Goal: Task Accomplishment & Management: Complete application form

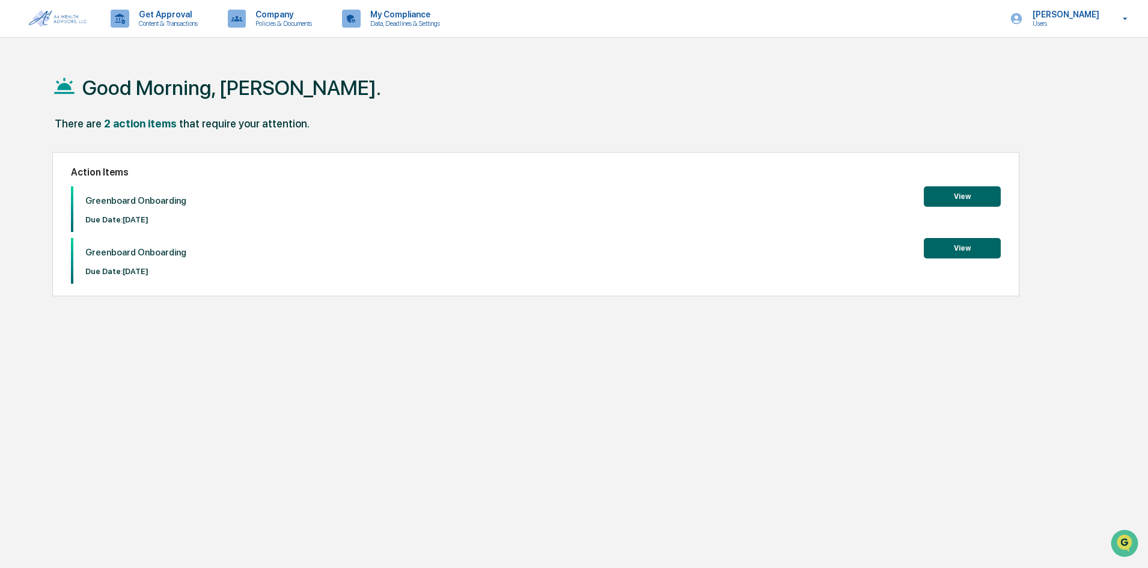
click at [970, 196] on button "View" at bounding box center [962, 196] width 77 height 20
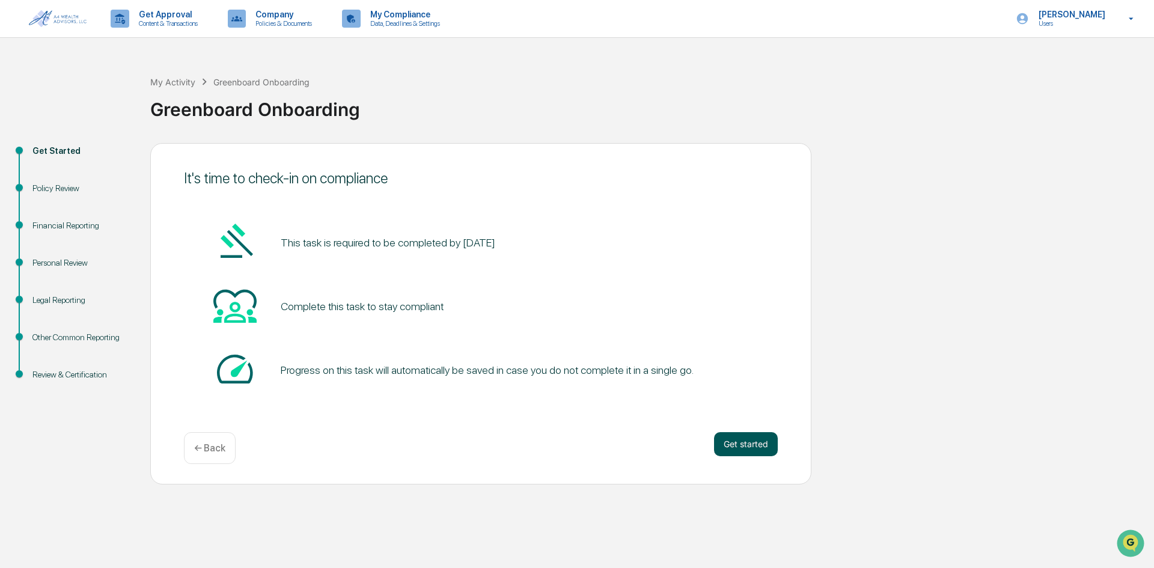
click at [759, 441] on button "Get started" at bounding box center [746, 444] width 64 height 24
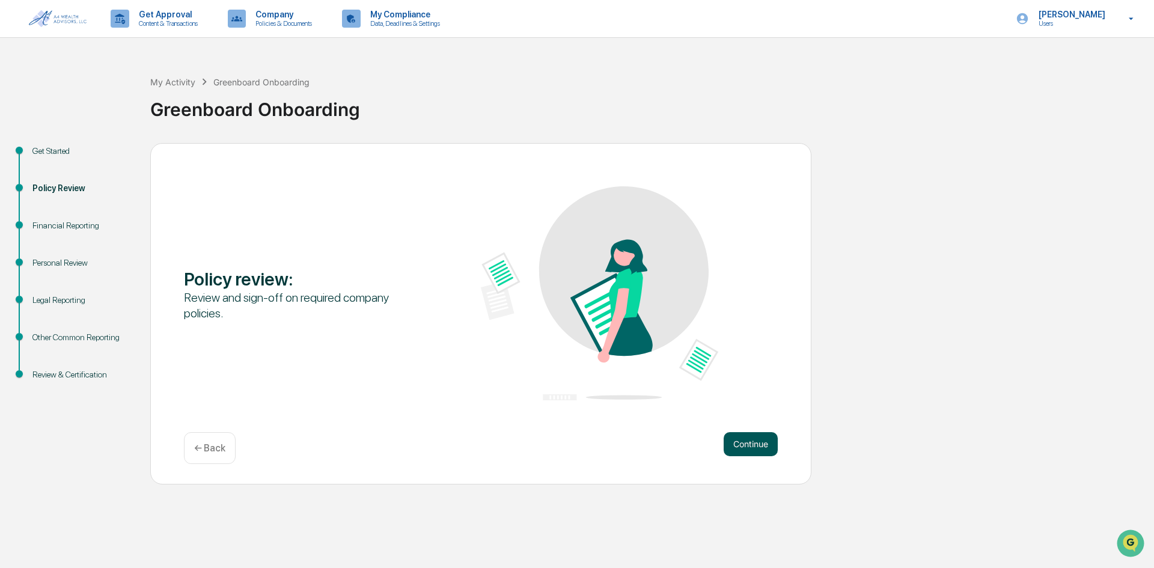
click at [745, 442] on button "Continue" at bounding box center [751, 444] width 54 height 24
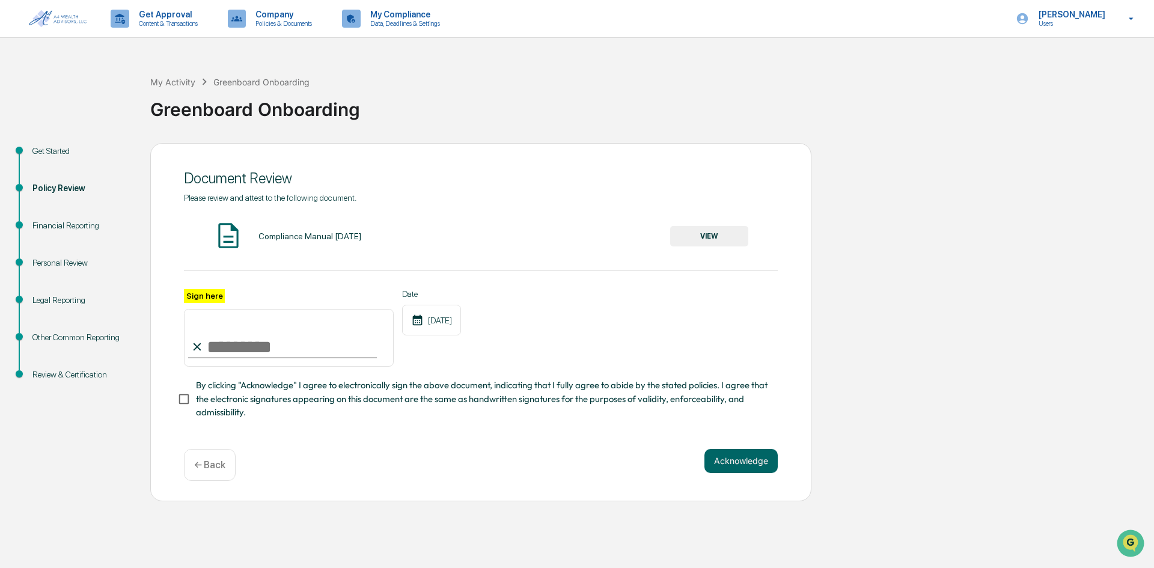
click at [711, 237] on button "VIEW" at bounding box center [709, 236] width 78 height 20
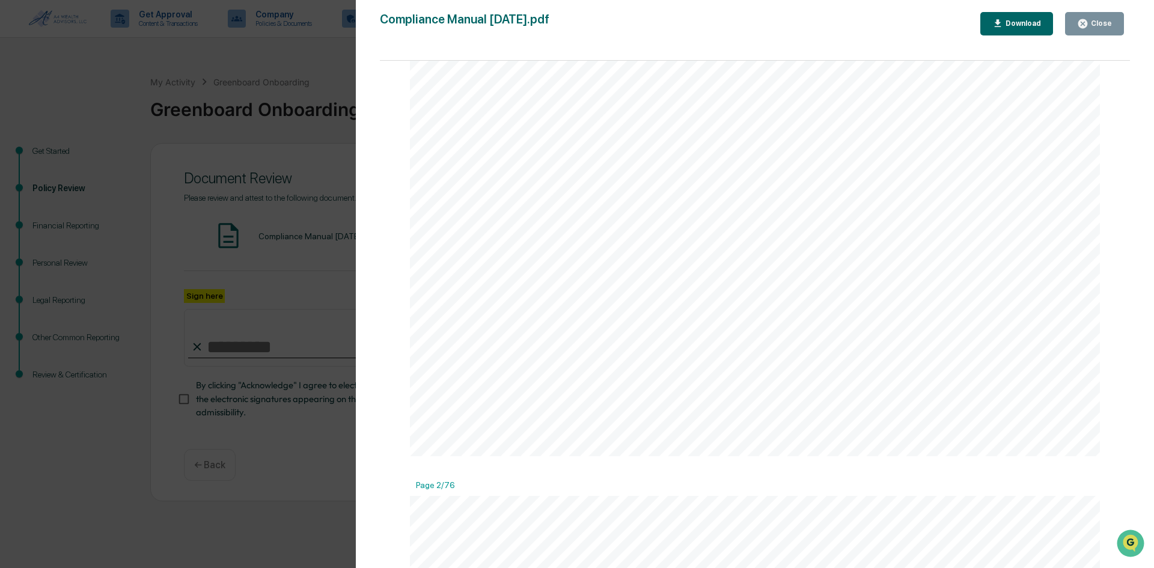
scroll to position [962, 0]
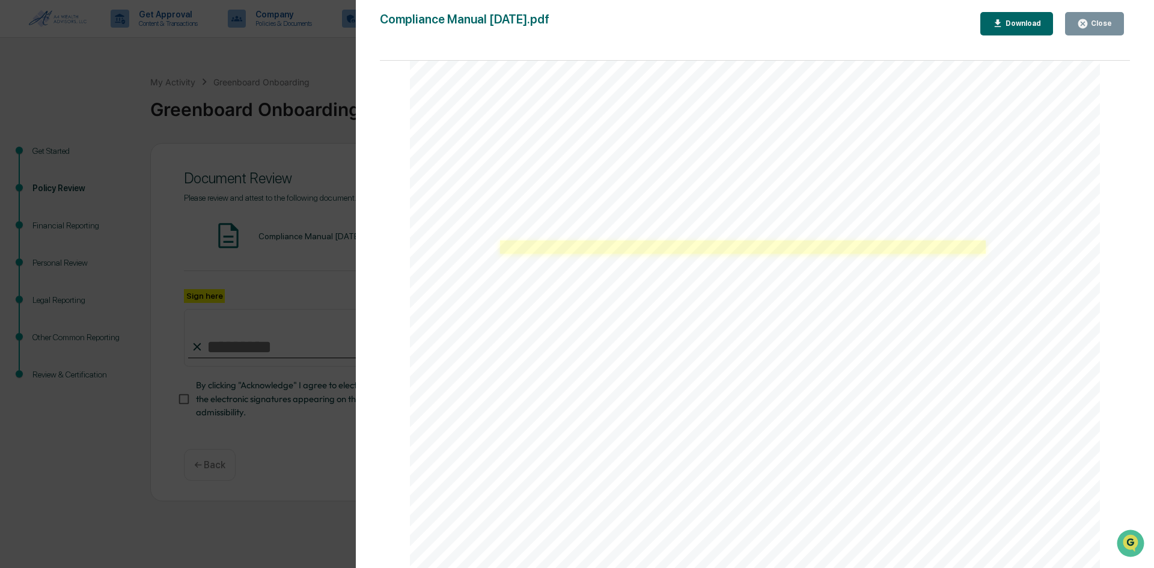
click at [618, 251] on link at bounding box center [743, 246] width 486 height 13
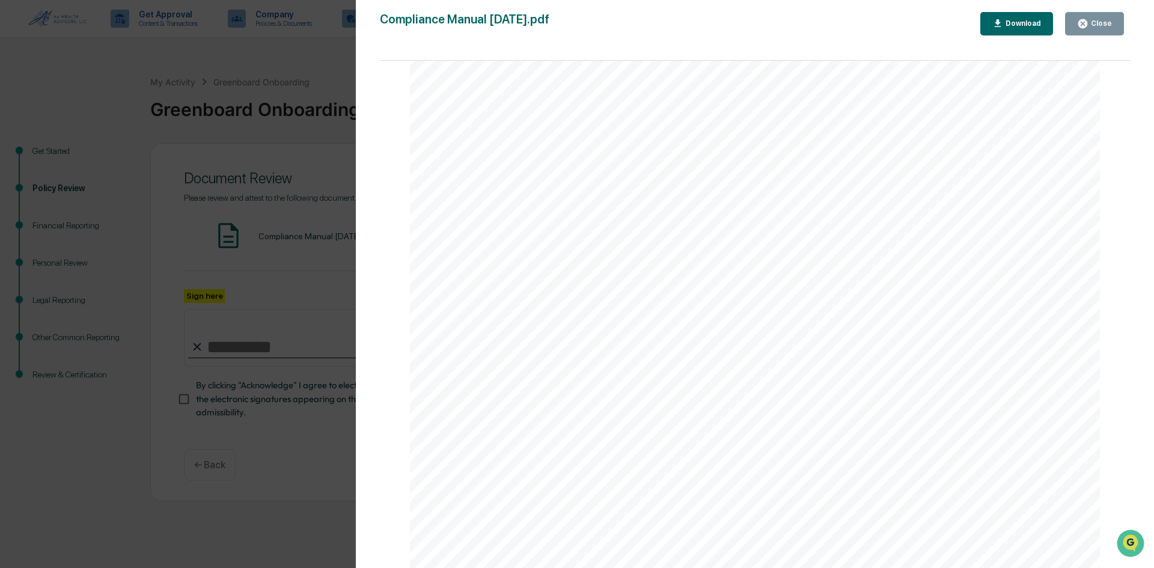
scroll to position [5771, 0]
click at [1107, 27] on div "Close" at bounding box center [1100, 23] width 23 height 8
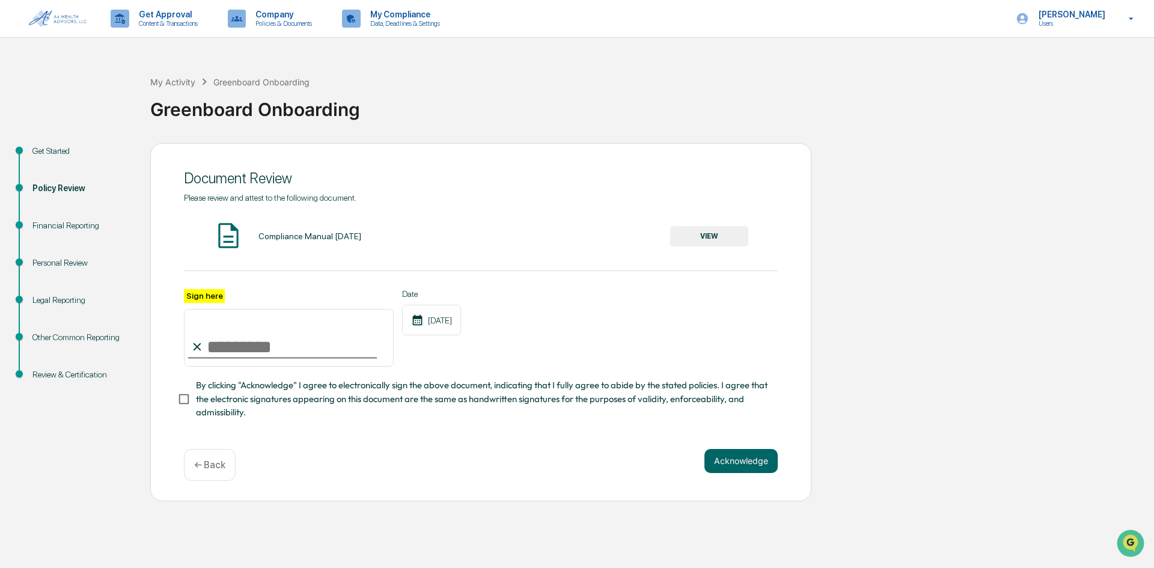
click at [215, 343] on input "Sign here" at bounding box center [289, 338] width 210 height 58
type input "**********"
click at [753, 462] on button "Acknowledge" at bounding box center [741, 461] width 73 height 24
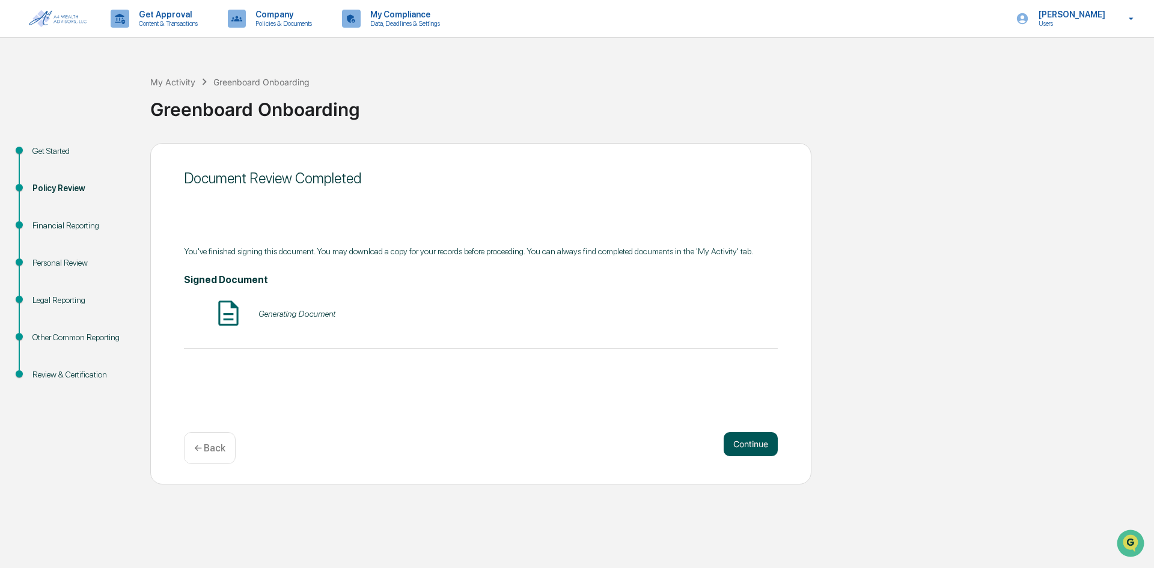
click at [745, 441] on button "Continue" at bounding box center [751, 444] width 54 height 24
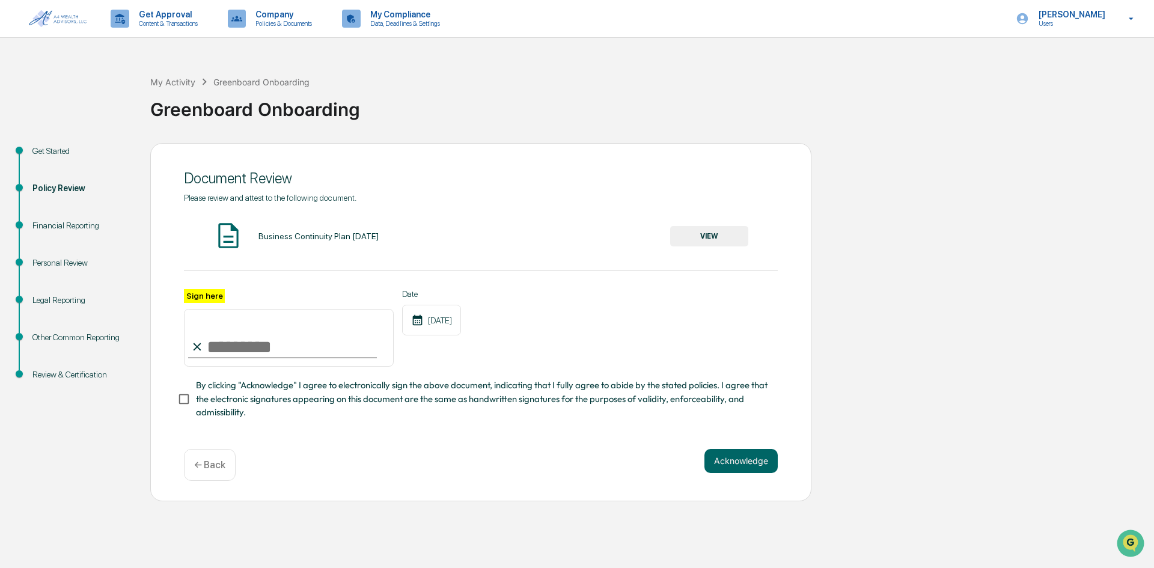
click at [691, 237] on button "VIEW" at bounding box center [709, 236] width 78 height 20
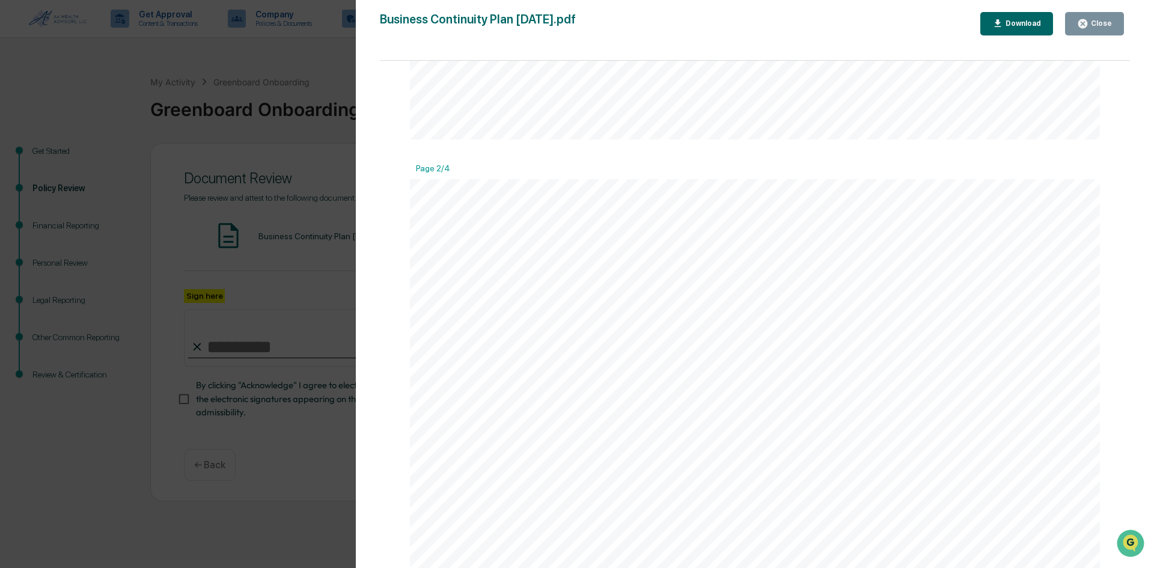
scroll to position [902, 0]
drag, startPoint x: 764, startPoint y: 320, endPoint x: 987, endPoint y: 323, distance: 223.0
click at [922, 323] on span "In the event of an SBD, A4 will move business operations to [STREET_ADDRESS]. I…" at bounding box center [698, 321] width 447 height 11
copy span "[STREET_ADDRESS]"
click at [683, 272] on span "A4’s main office is located at [STREET_ADDRESS]. Its main telephone number is 7…" at bounding box center [688, 275] width 426 height 11
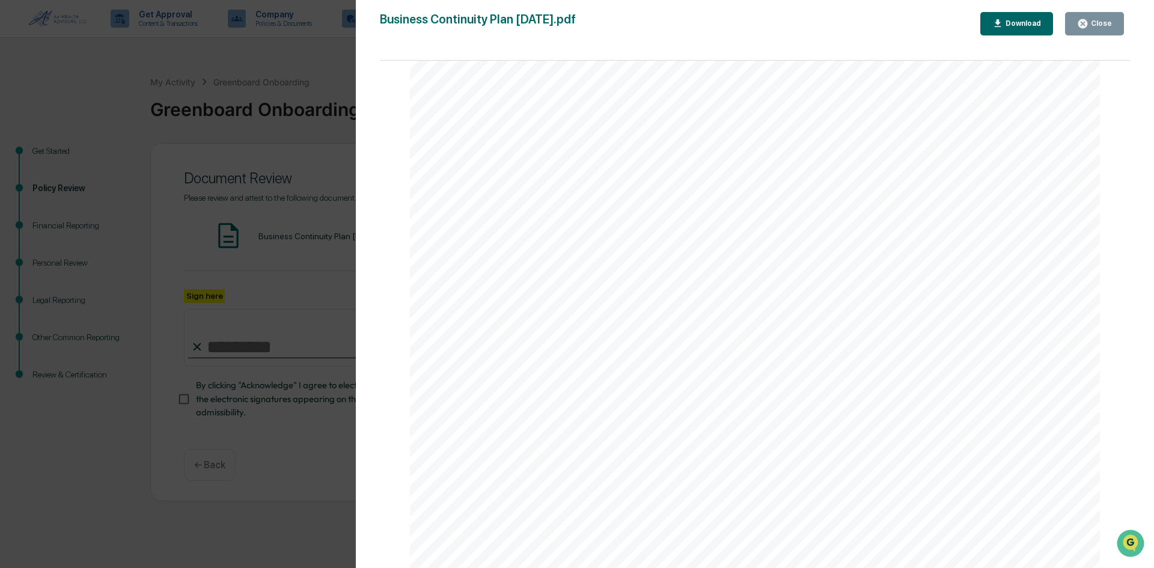
scroll to position [2885, 0]
click at [1093, 20] on div "Close" at bounding box center [1100, 23] width 23 height 8
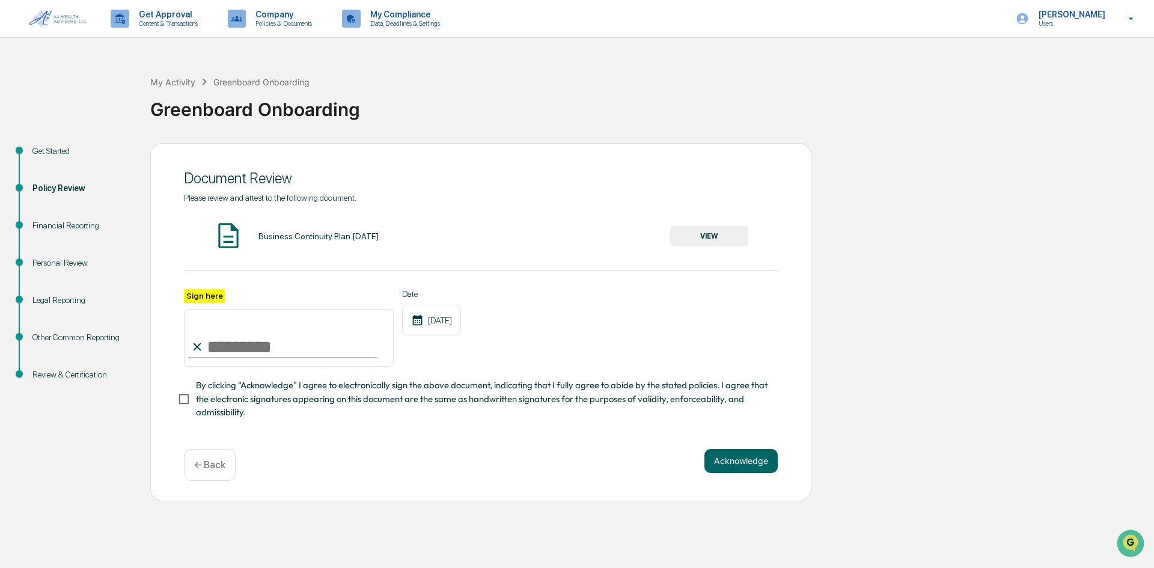
click at [255, 344] on input "Sign here" at bounding box center [289, 338] width 210 height 58
type input "**********"
click at [759, 461] on button "Acknowledge" at bounding box center [741, 461] width 73 height 24
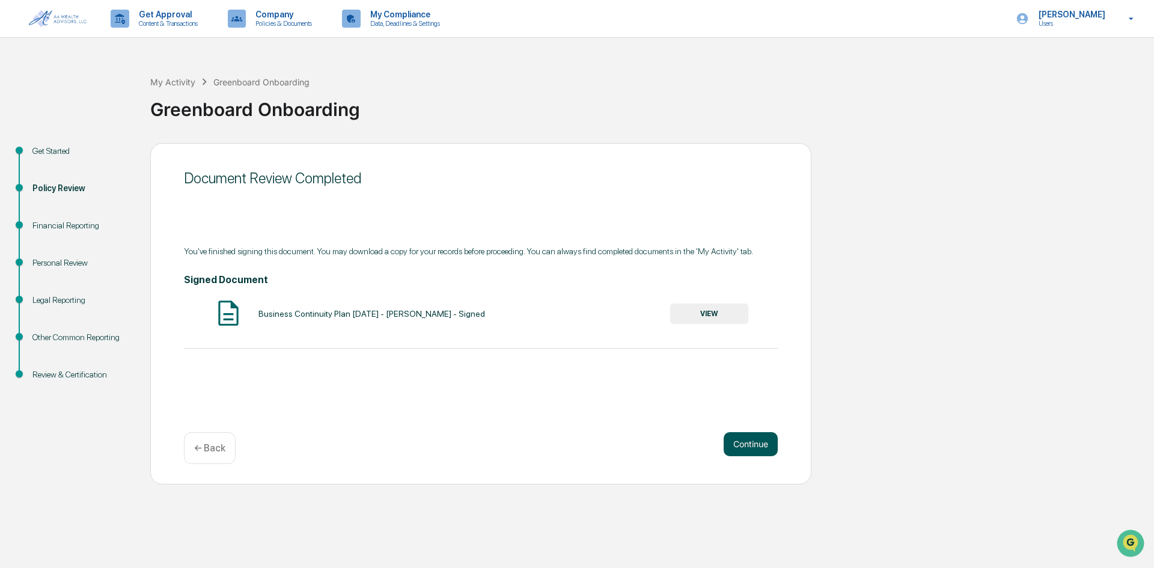
click at [741, 447] on button "Continue" at bounding box center [751, 444] width 54 height 24
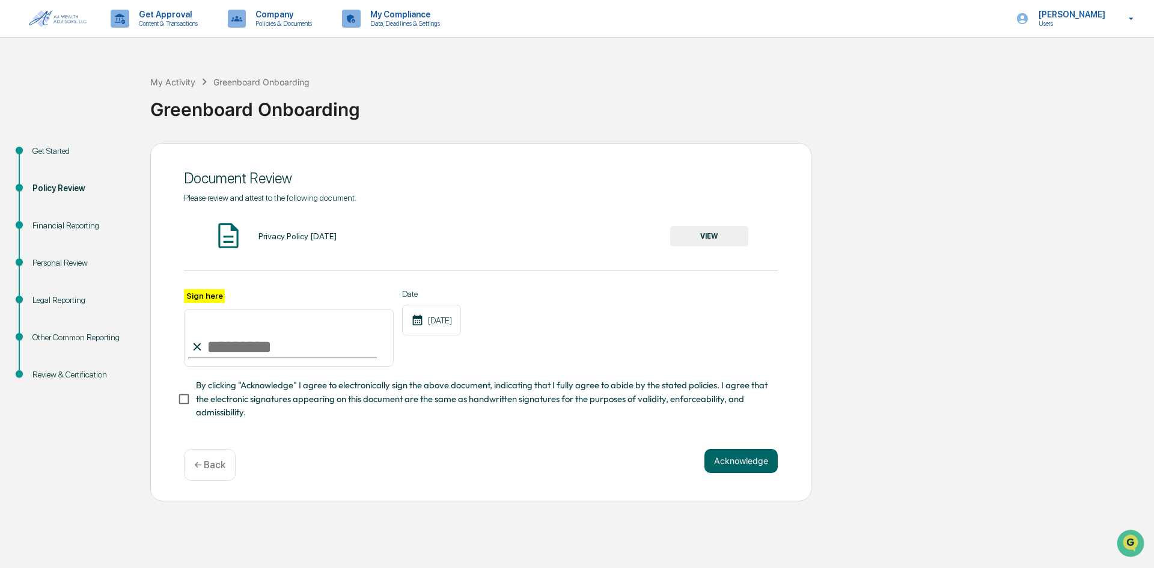
click at [191, 344] on icon at bounding box center [197, 346] width 13 height 13
click at [231, 343] on input "Sign here" at bounding box center [289, 338] width 210 height 58
type input "**********"
click at [733, 463] on button "Acknowledge" at bounding box center [741, 461] width 73 height 24
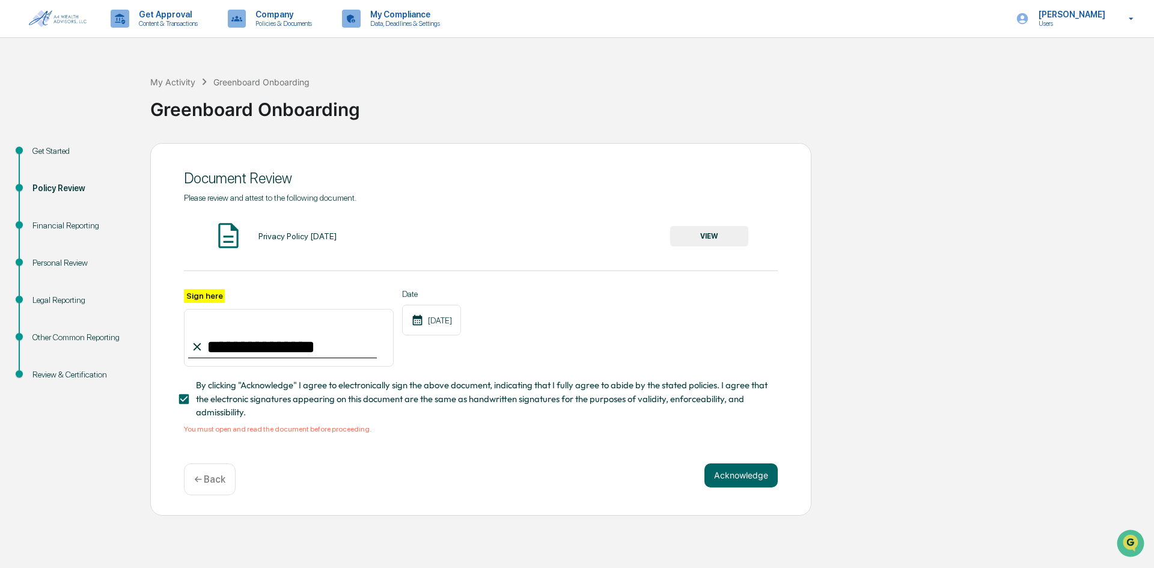
click at [717, 230] on button "VIEW" at bounding box center [709, 236] width 78 height 20
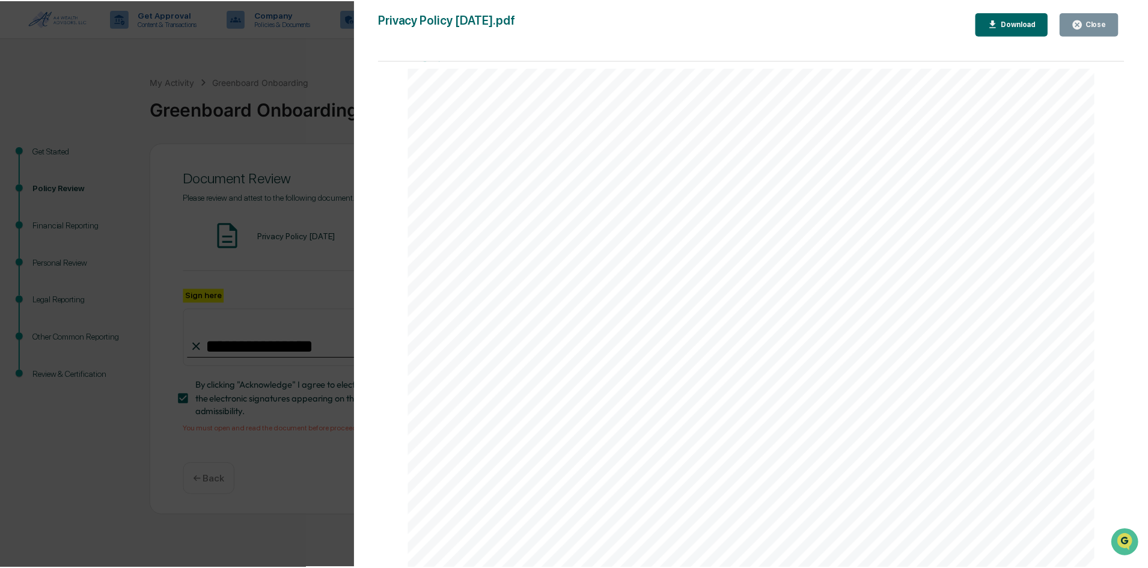
scroll to position [962, 0]
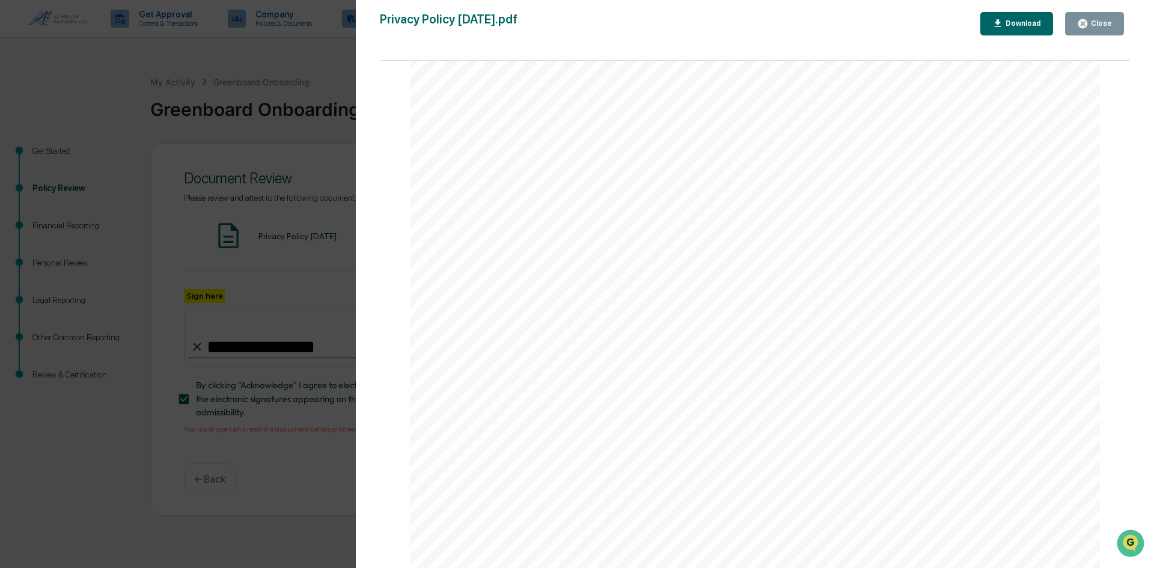
click at [1094, 23] on div "Close" at bounding box center [1100, 23] width 23 height 8
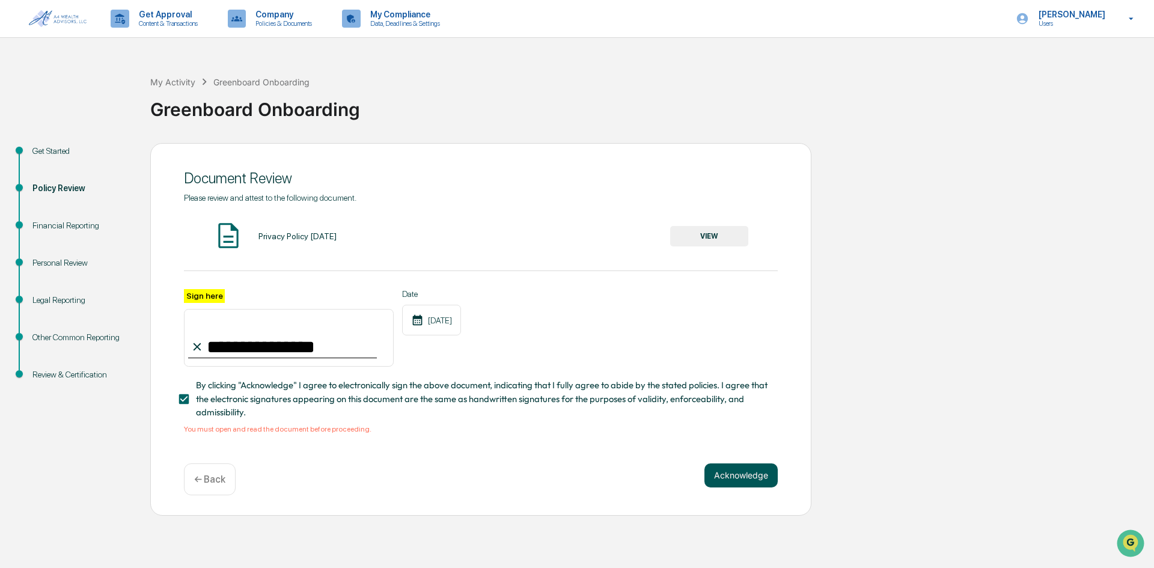
click at [748, 474] on button "Acknowledge" at bounding box center [741, 475] width 73 height 24
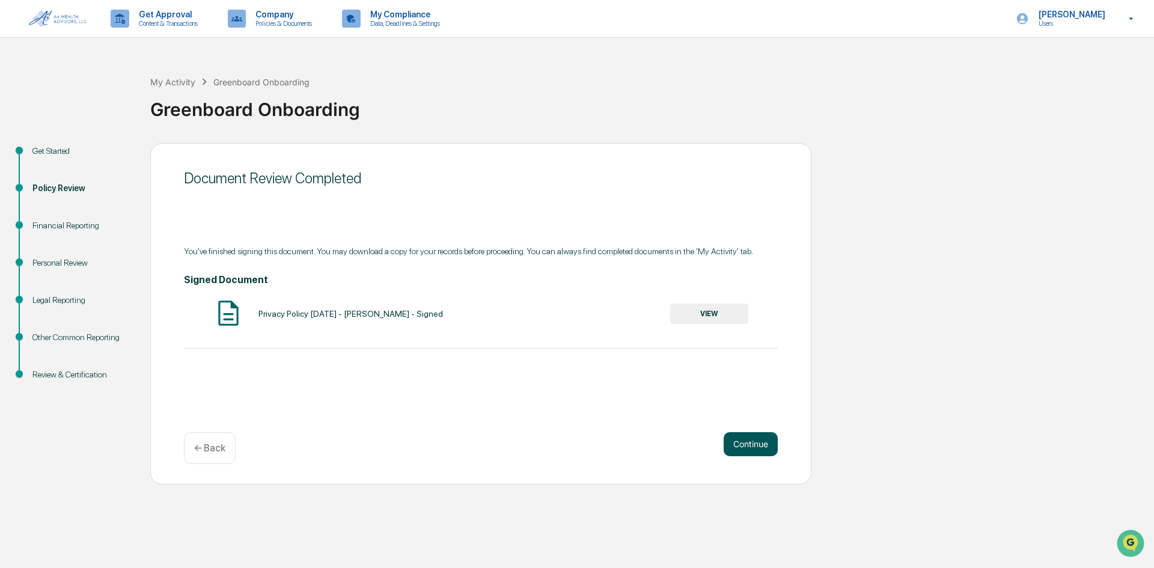
click at [744, 439] on button "Continue" at bounding box center [751, 444] width 54 height 24
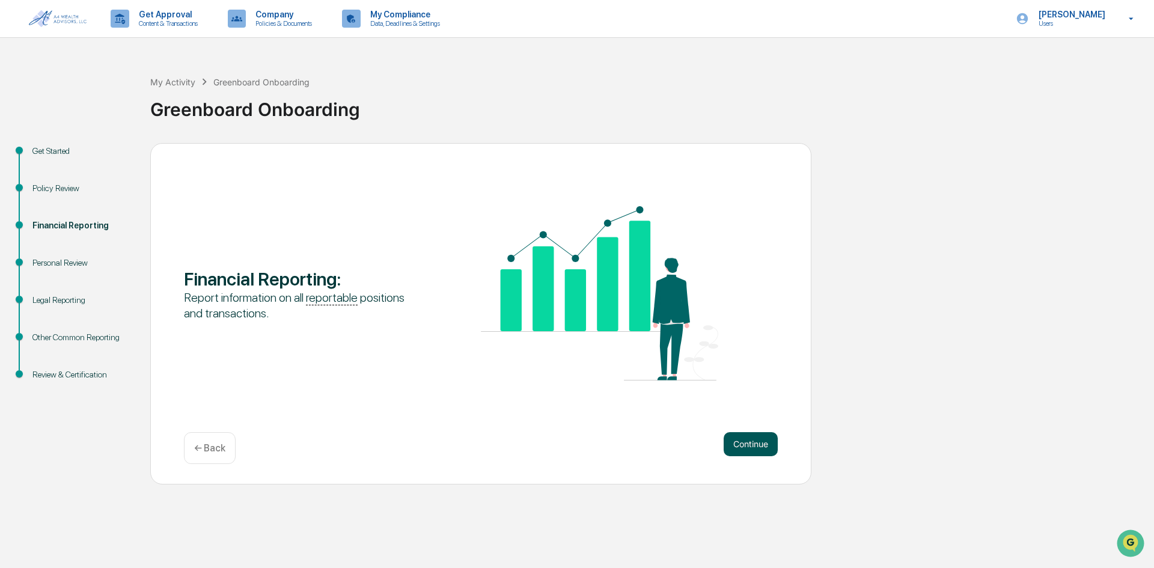
click at [756, 436] on button "Continue" at bounding box center [751, 444] width 54 height 24
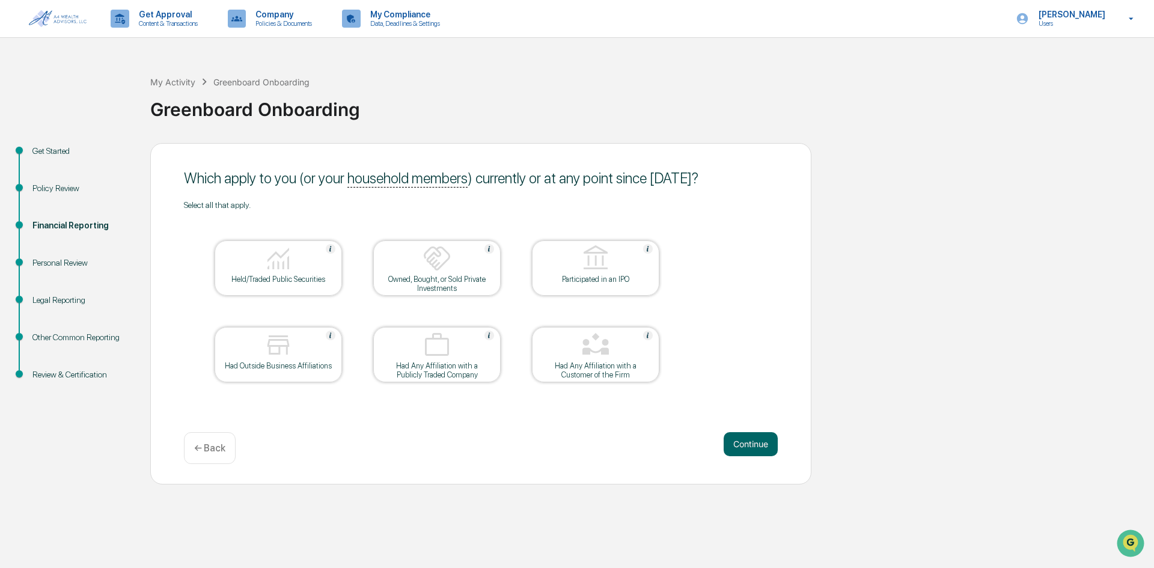
click at [296, 272] on div at bounding box center [278, 259] width 120 height 31
click at [750, 439] on button "Continue" at bounding box center [751, 444] width 54 height 24
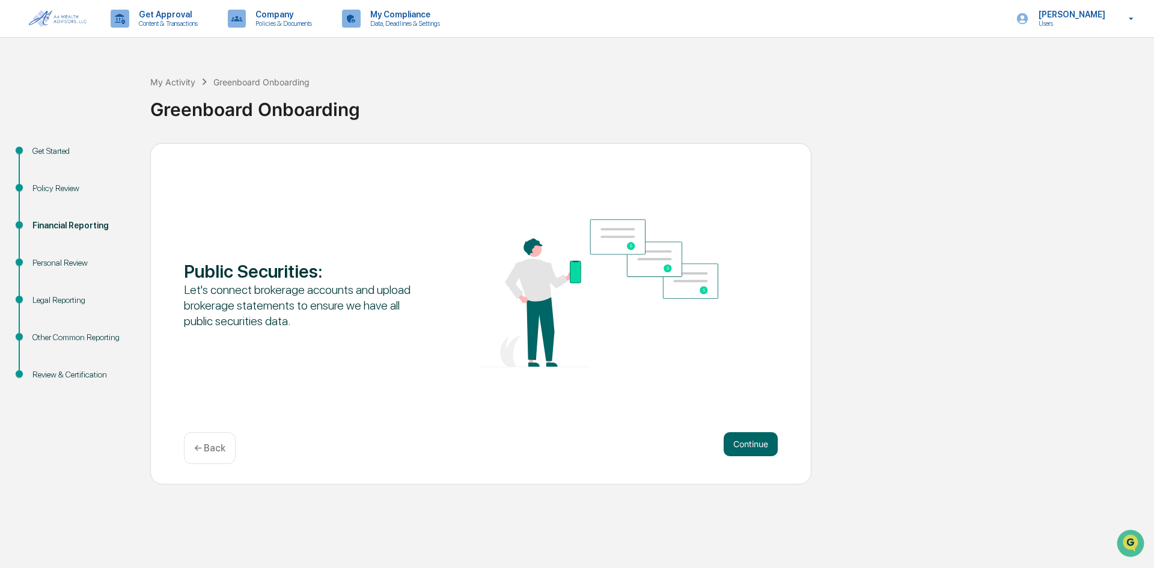
click at [750, 439] on button "Continue" at bounding box center [751, 444] width 54 height 24
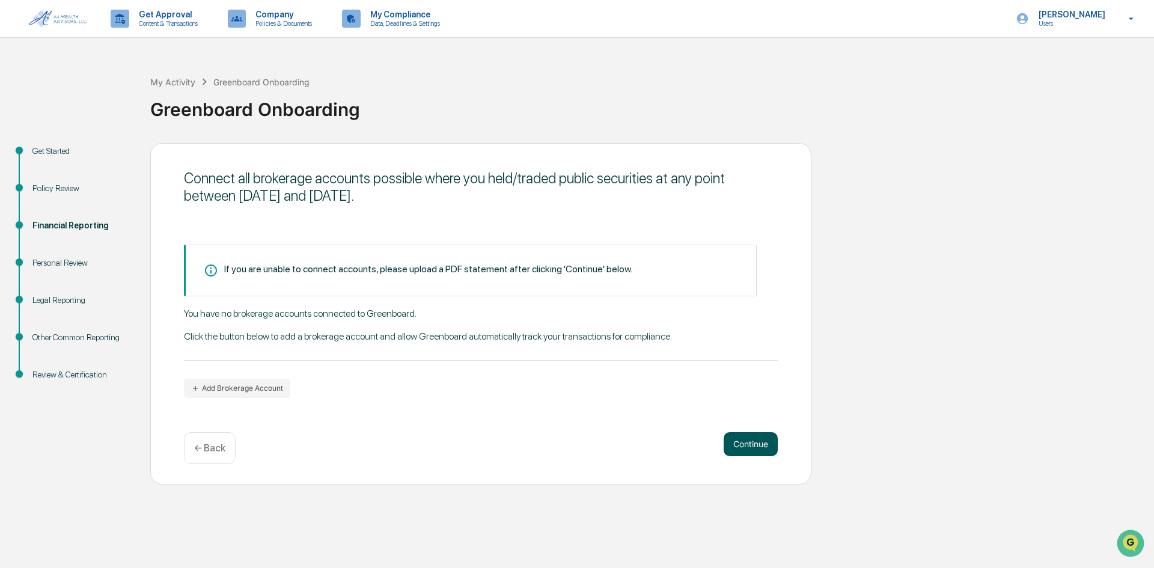
click at [745, 440] on button "Continue" at bounding box center [751, 444] width 54 height 24
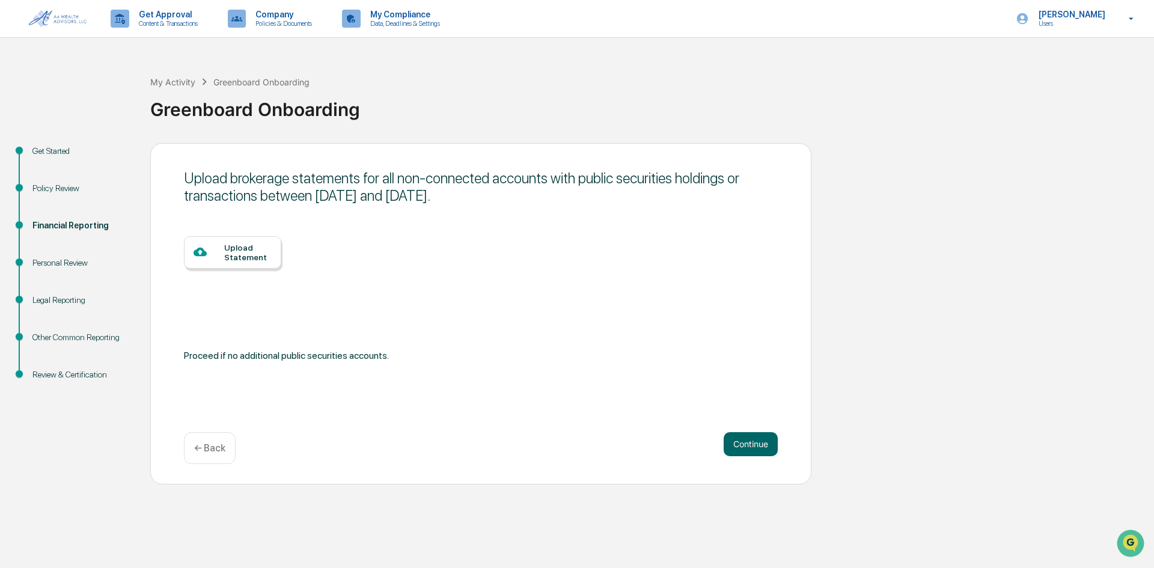
click at [250, 253] on div "Upload Statement" at bounding box center [247, 252] width 47 height 19
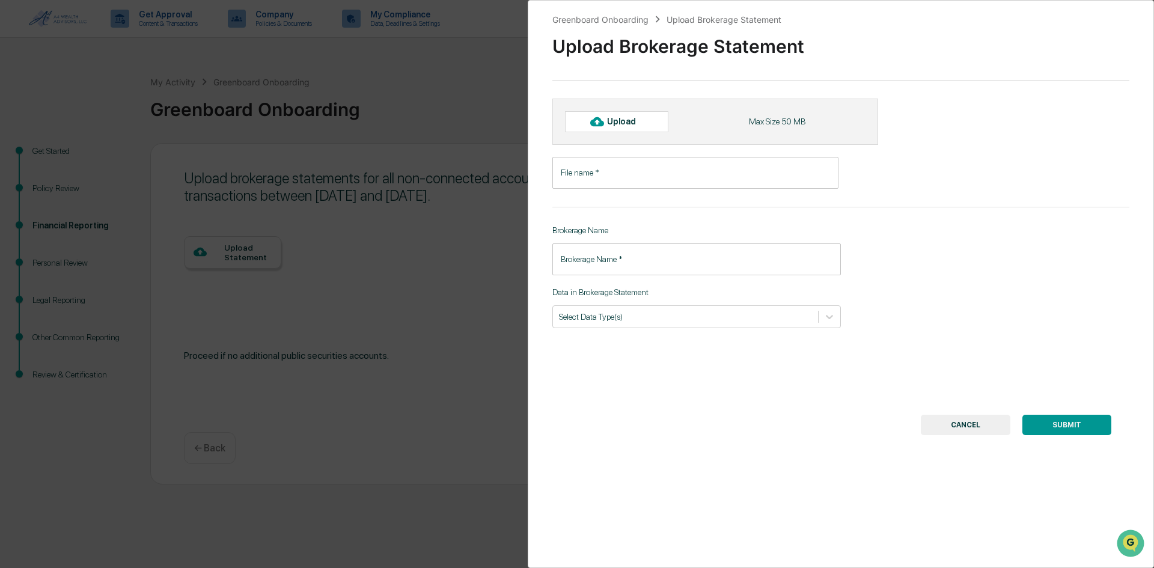
click at [620, 120] on div "Upload" at bounding box center [626, 122] width 39 height 10
click at [653, 248] on input "Brokerage Name   *" at bounding box center [696, 259] width 289 height 32
type input "**********"
click at [770, 312] on div at bounding box center [685, 316] width 253 height 11
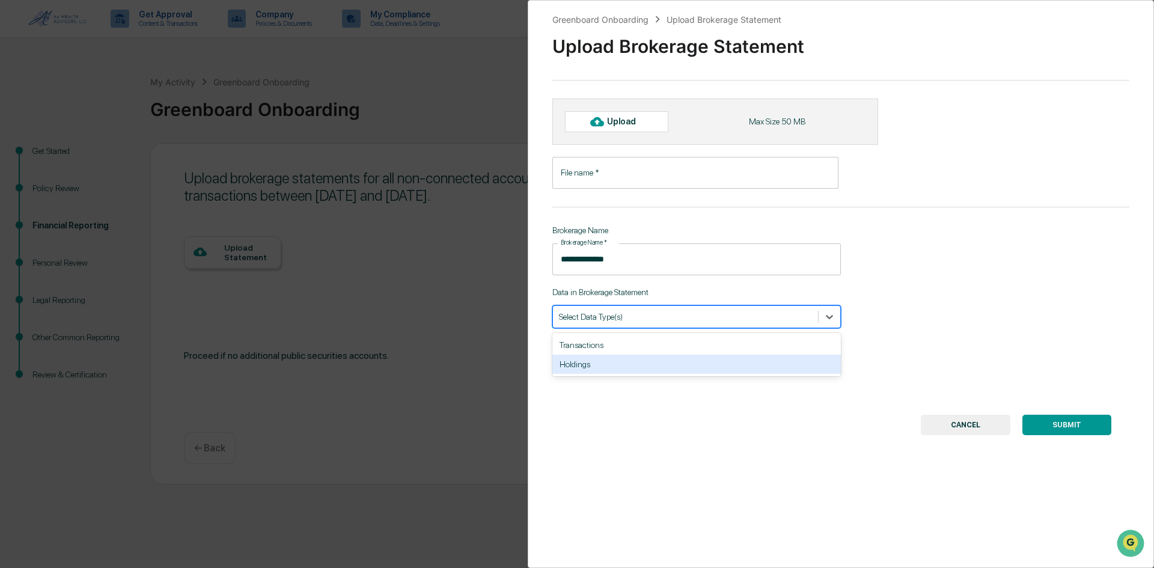
click at [701, 368] on div "Holdings" at bounding box center [696, 364] width 289 height 19
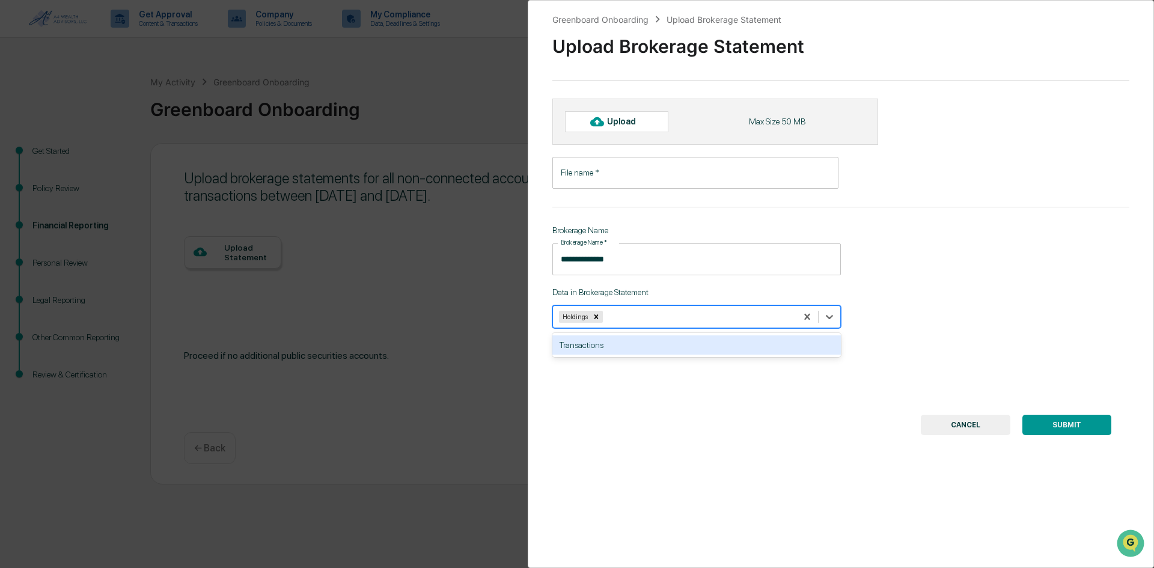
click at [683, 342] on div "Transactions" at bounding box center [696, 344] width 289 height 19
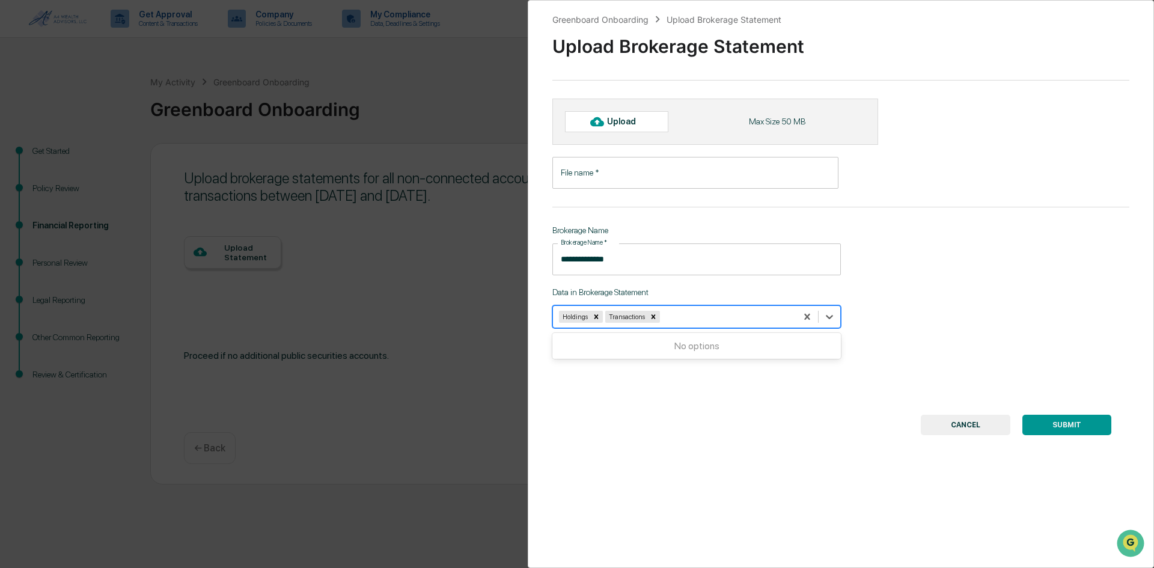
click at [985, 294] on div "**********" at bounding box center [841, 284] width 626 height 568
click at [636, 117] on div "Upload" at bounding box center [626, 122] width 39 height 10
type input "**********"
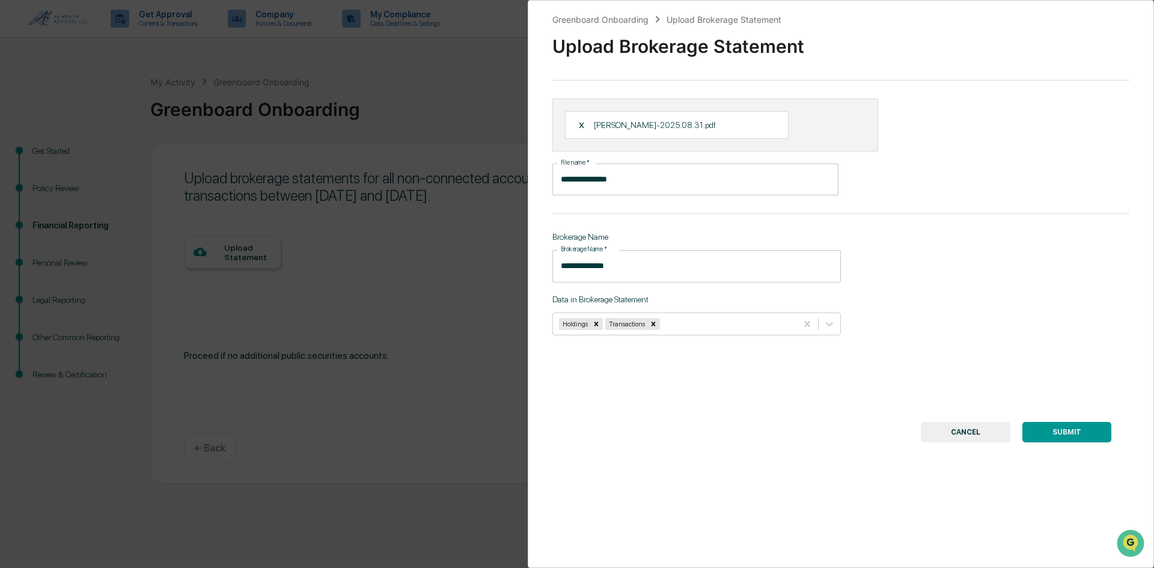
click at [1072, 432] on button "SUBMIT" at bounding box center [1067, 432] width 89 height 20
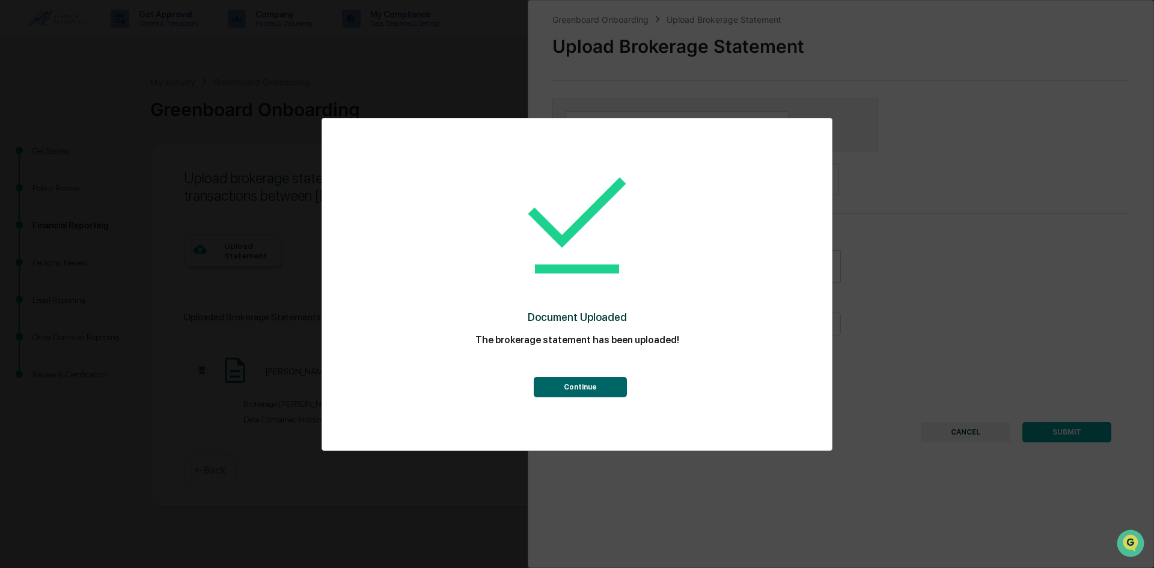
click at [599, 388] on button "Continue" at bounding box center [580, 387] width 93 height 20
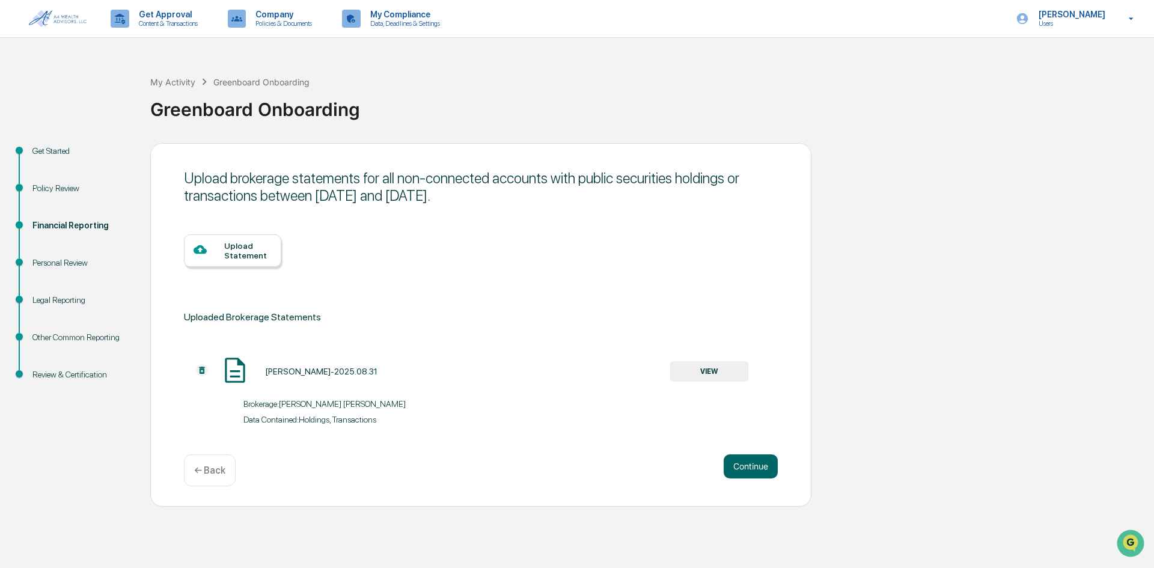
click at [246, 245] on div "Upload Statement" at bounding box center [247, 250] width 47 height 19
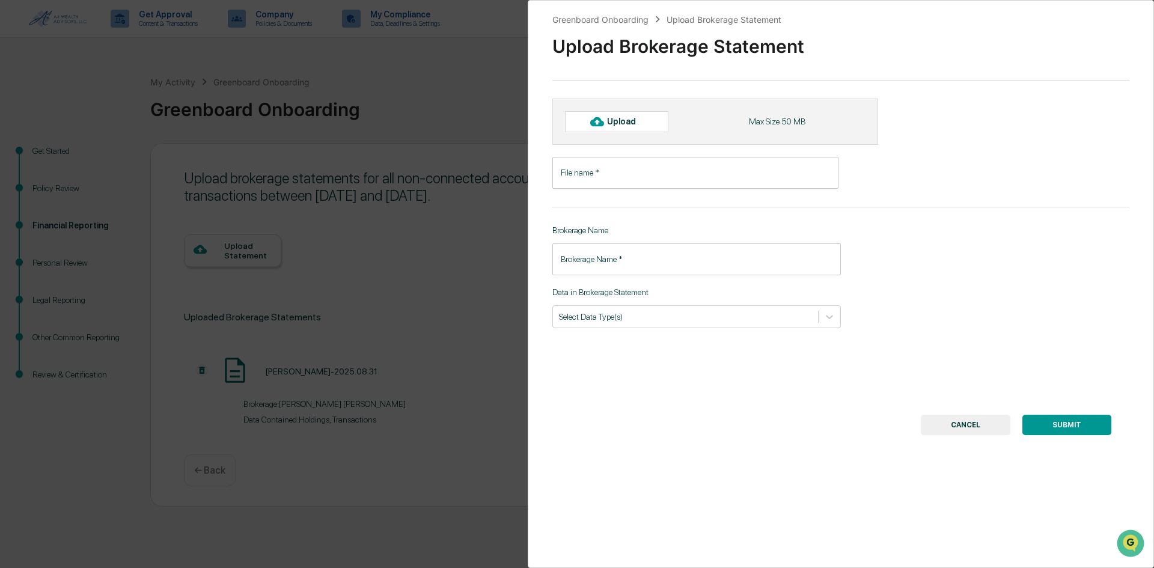
click at [637, 116] on div "Upload" at bounding box center [616, 121] width 103 height 20
type input "**********"
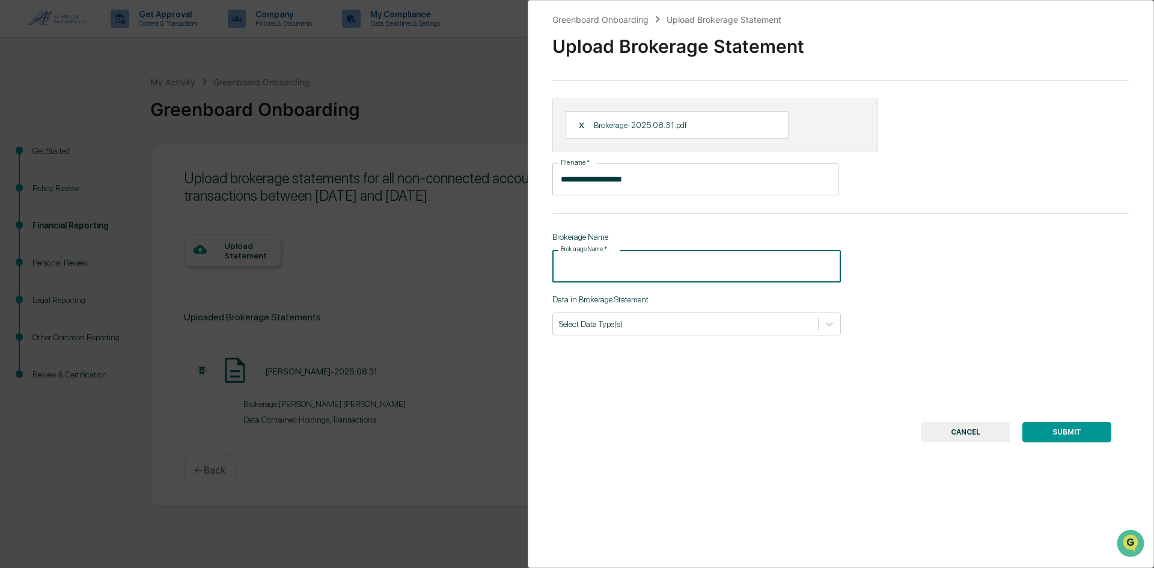
drag, startPoint x: 660, startPoint y: 268, endPoint x: 545, endPoint y: 282, distance: 116.3
click at [545, 282] on div "**********" at bounding box center [841, 284] width 626 height 568
type input "**********"
click at [616, 314] on div "Select Data Type(s)" at bounding box center [696, 324] width 289 height 23
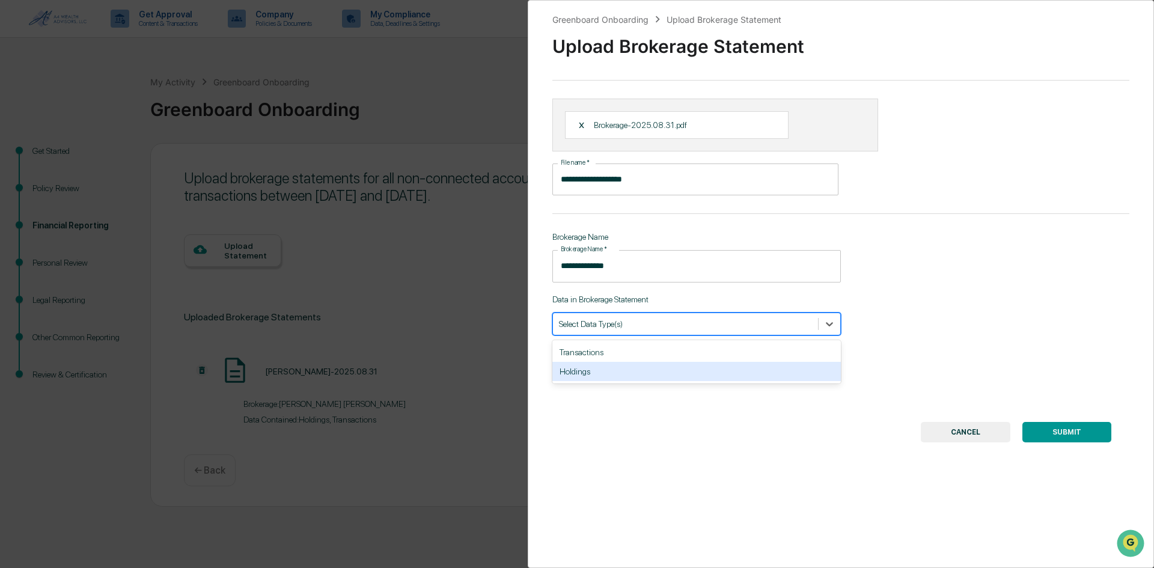
click at [631, 377] on div "Holdings" at bounding box center [696, 371] width 289 height 19
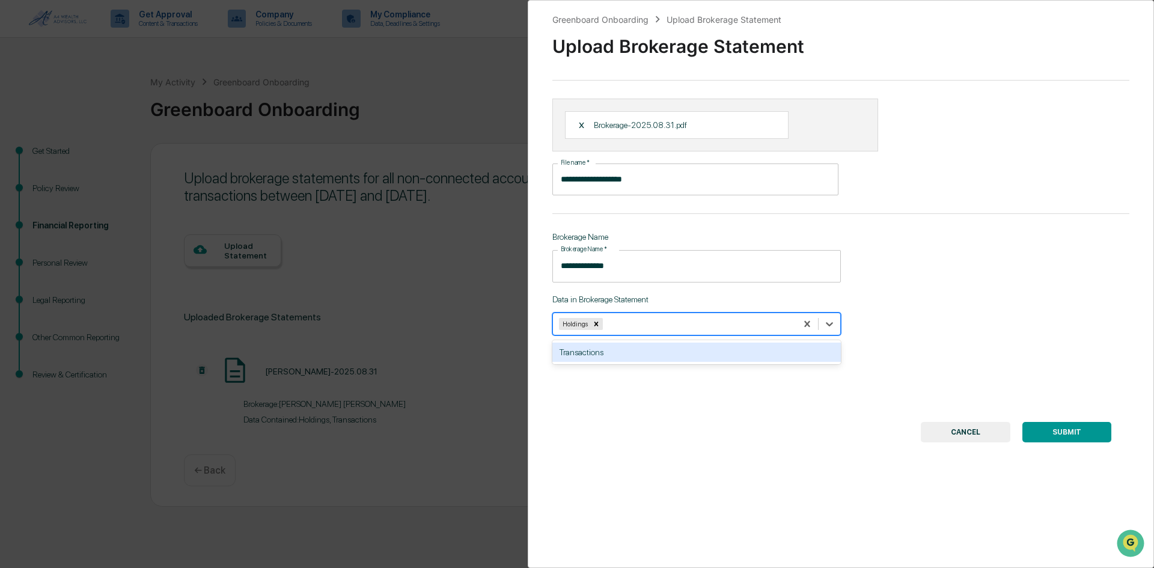
click at [633, 347] on div "Transactions" at bounding box center [696, 352] width 289 height 19
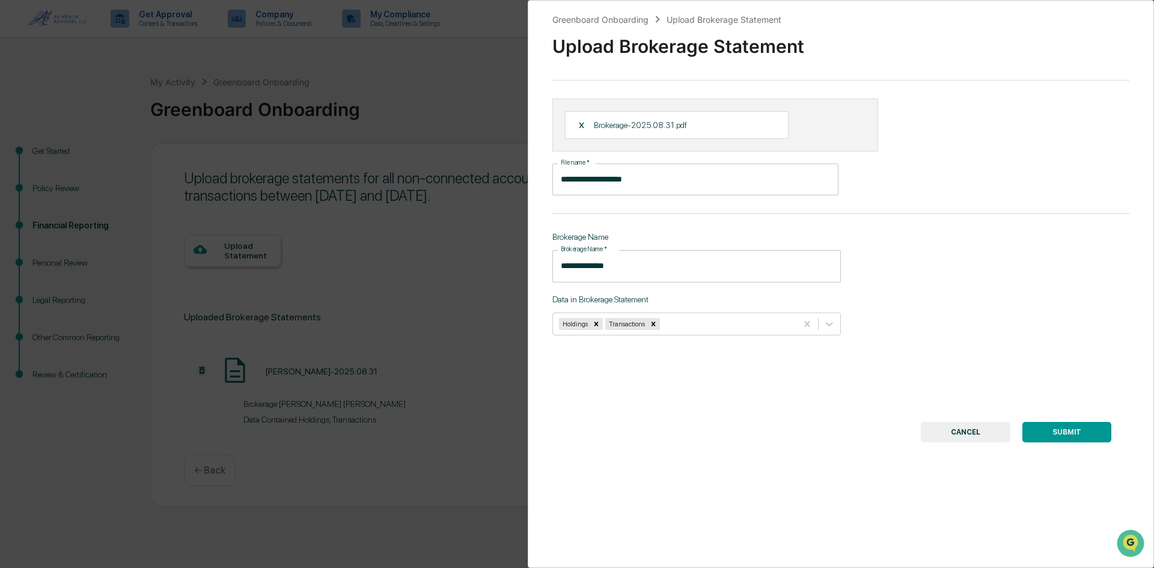
click at [1077, 429] on button "SUBMIT" at bounding box center [1067, 432] width 89 height 20
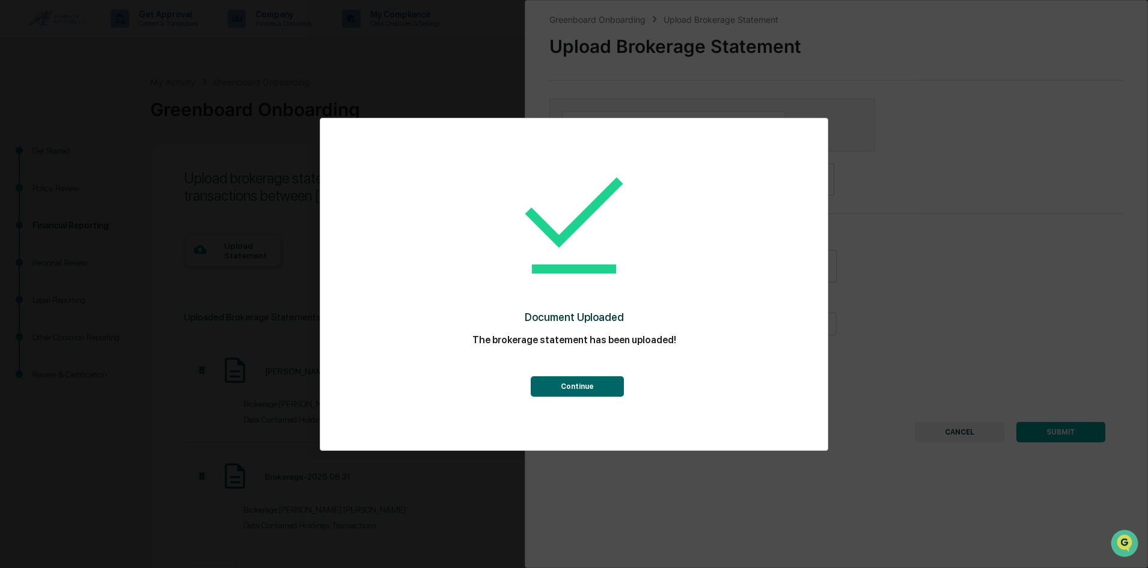
click at [586, 385] on button "Continue" at bounding box center [577, 386] width 93 height 20
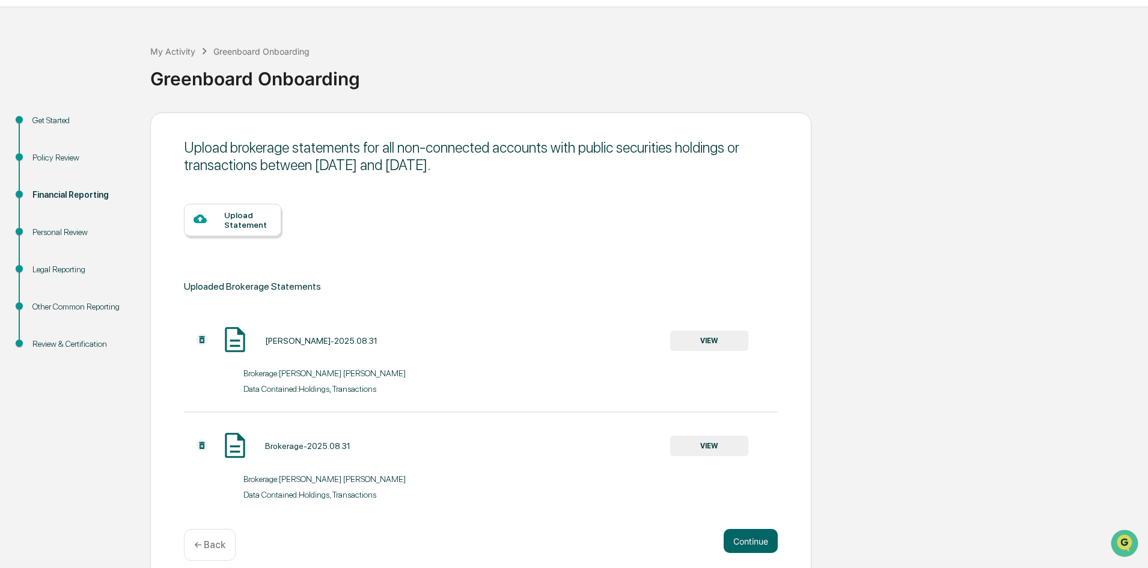
scroll to position [44, 0]
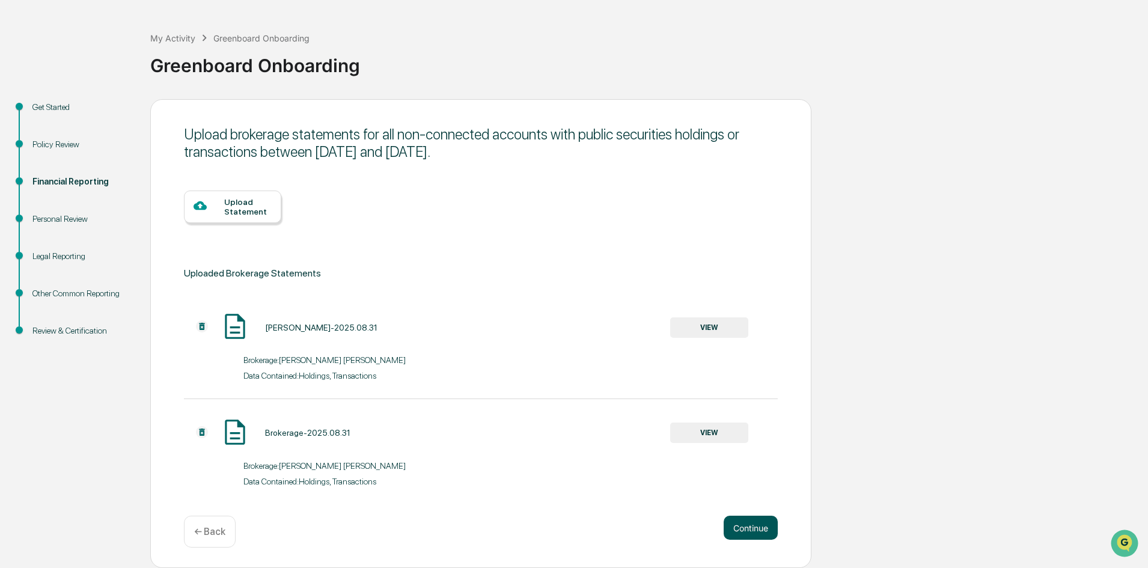
click at [744, 522] on button "Continue" at bounding box center [751, 528] width 54 height 24
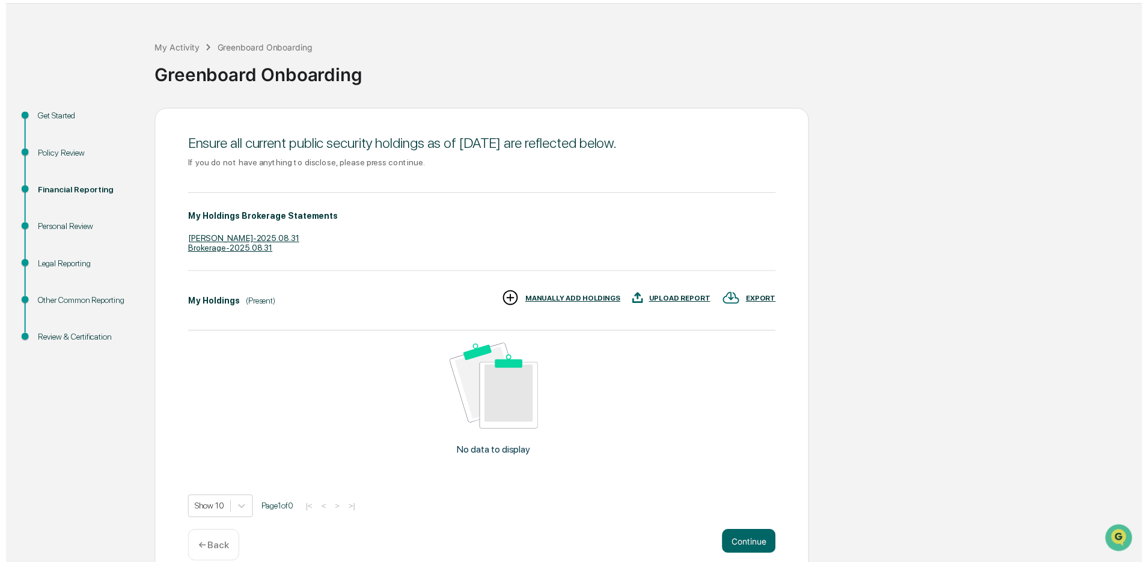
scroll to position [53, 0]
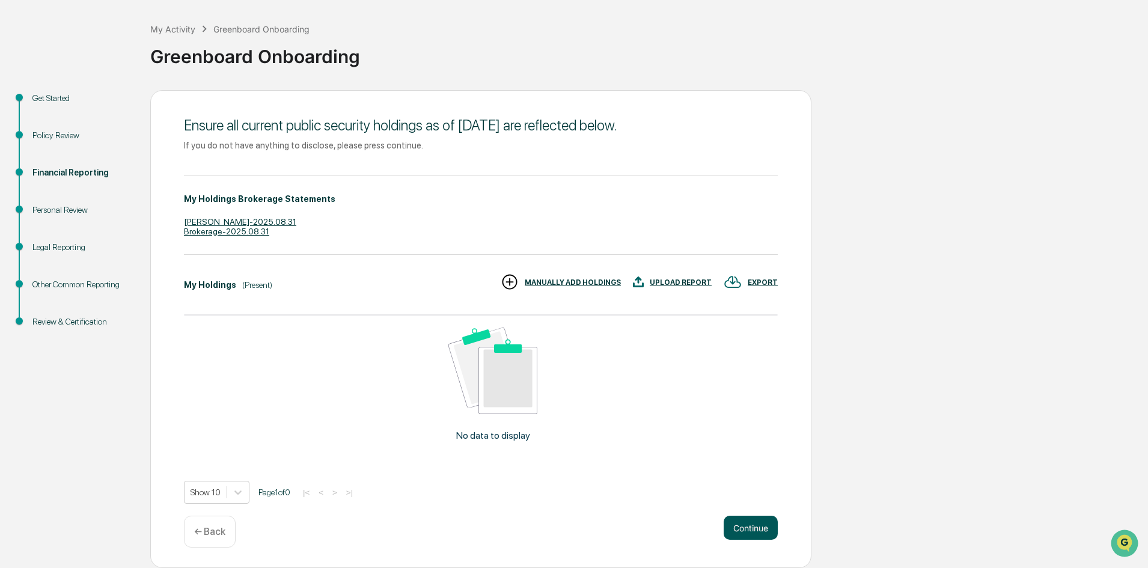
click at [734, 528] on button "Continue" at bounding box center [751, 528] width 54 height 24
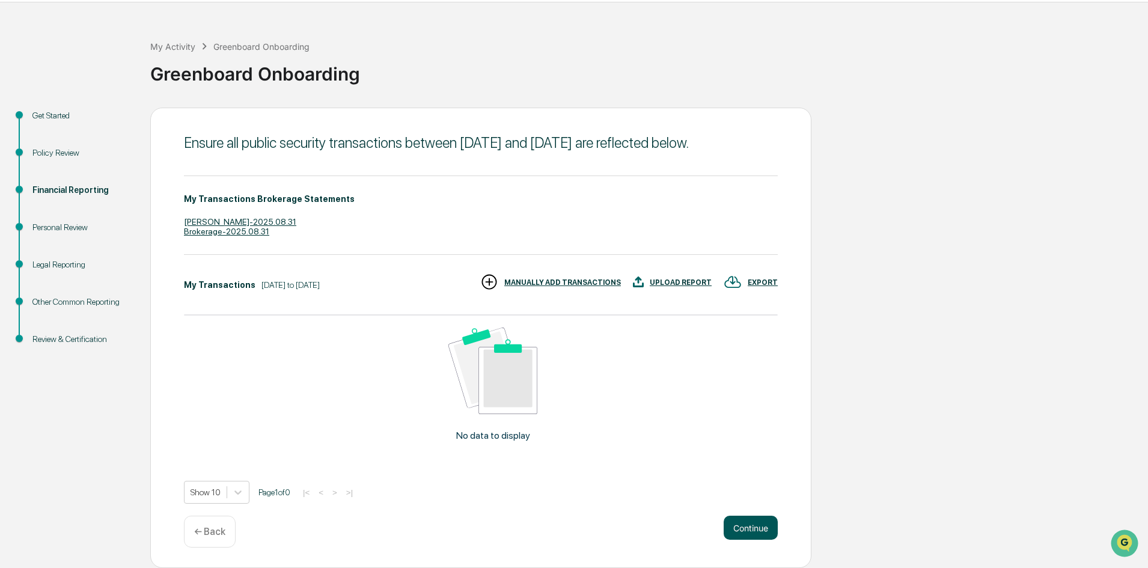
click at [760, 525] on button "Continue" at bounding box center [751, 528] width 54 height 24
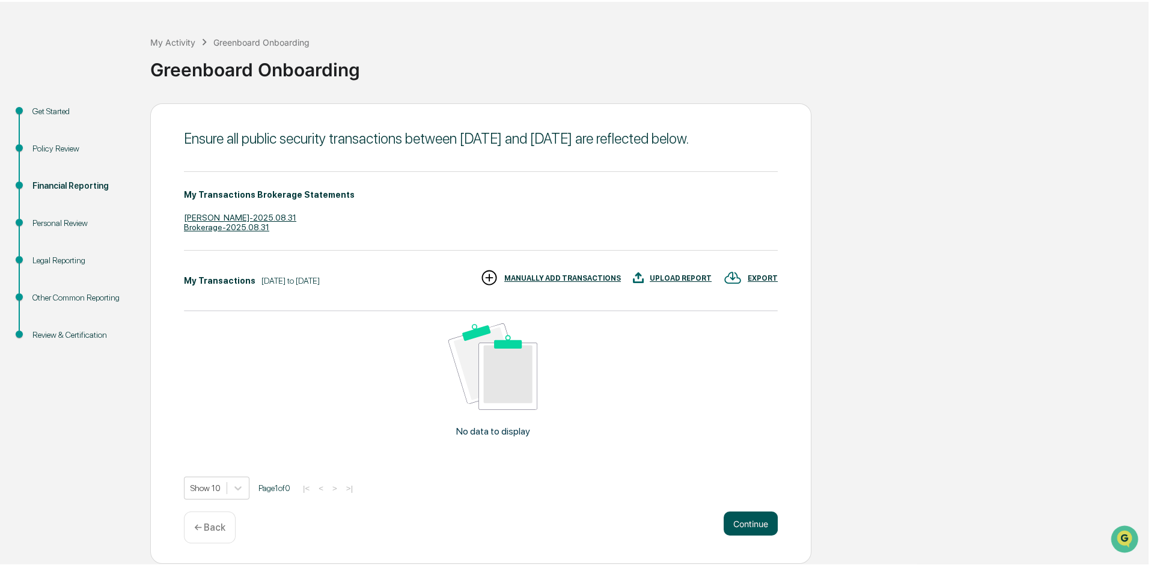
scroll to position [0, 0]
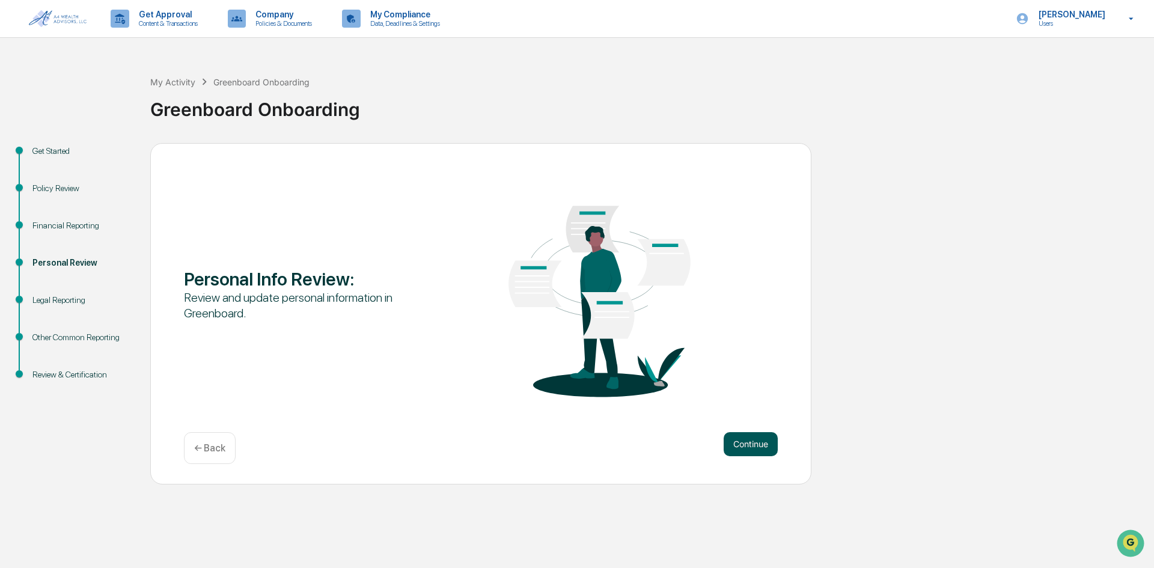
click at [753, 445] on button "Continue" at bounding box center [751, 444] width 54 height 24
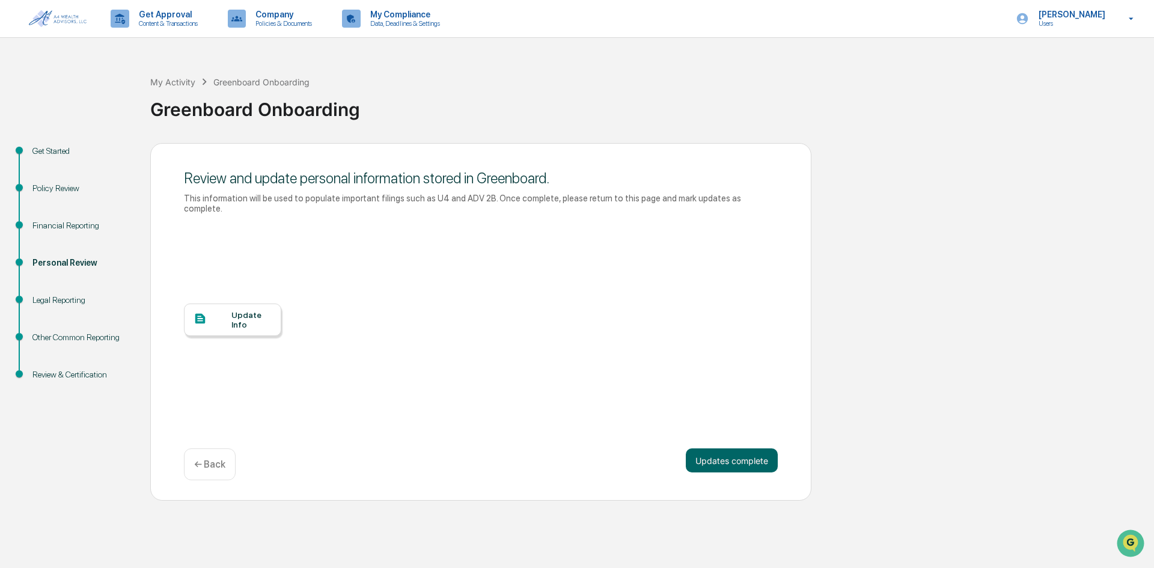
click at [237, 313] on div "Update Info" at bounding box center [251, 319] width 40 height 19
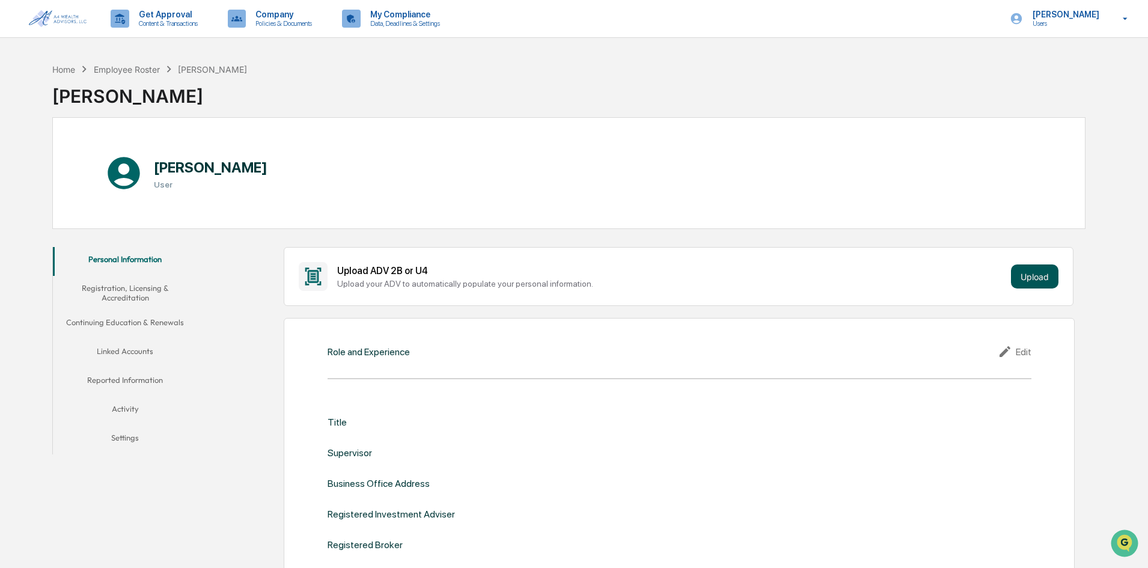
click at [1038, 275] on button "Upload" at bounding box center [1034, 276] width 47 height 24
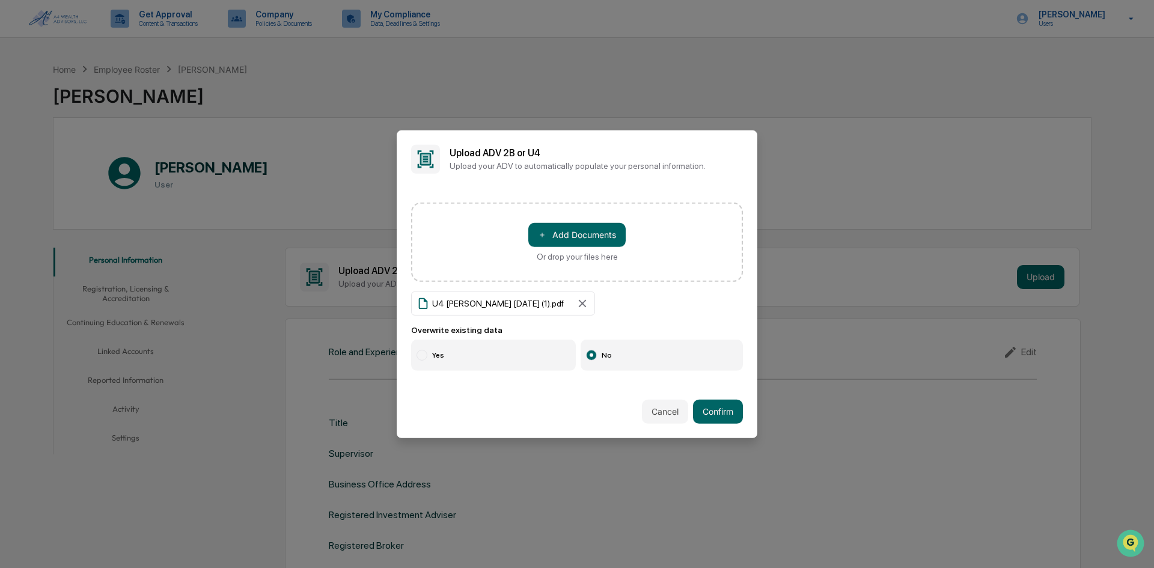
click at [426, 356] on div at bounding box center [422, 355] width 11 height 11
click at [727, 413] on button "Confirm" at bounding box center [718, 412] width 50 height 24
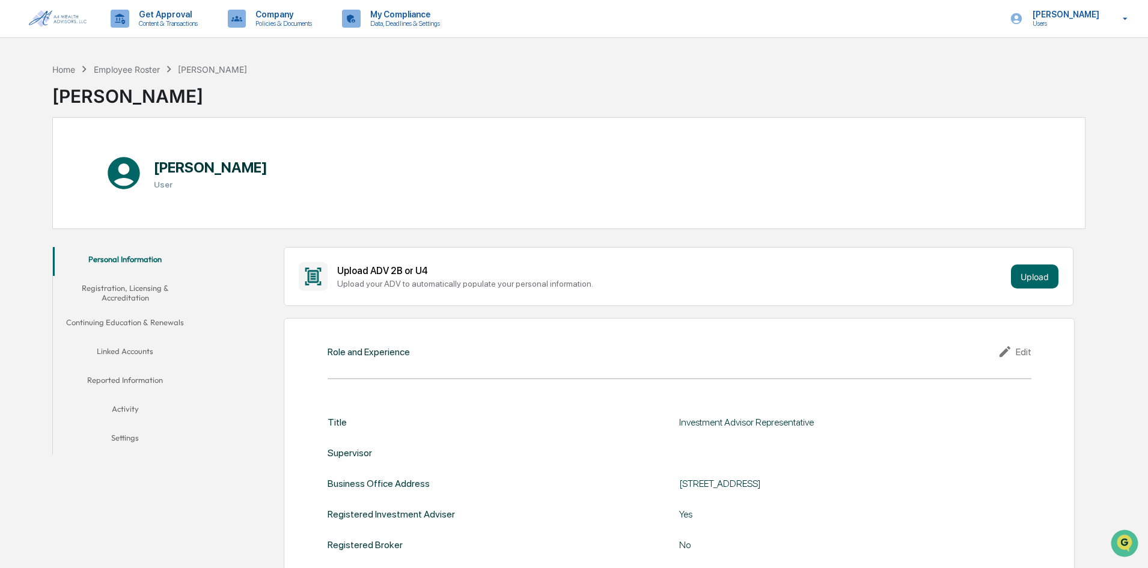
click at [133, 290] on button "Registration, Licensing & Accreditation" at bounding box center [125, 293] width 144 height 34
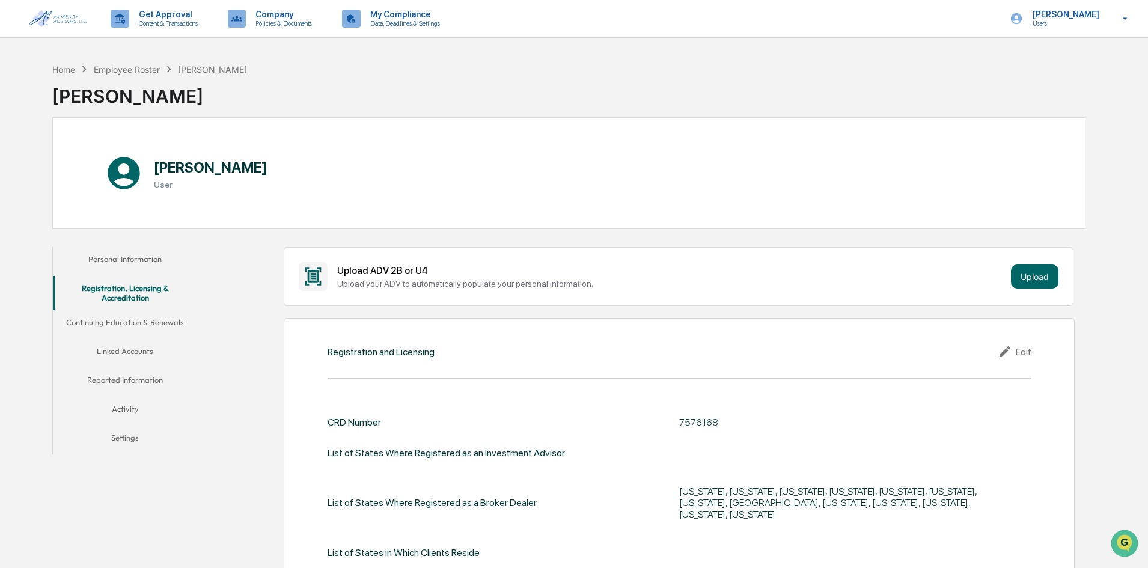
click at [133, 313] on button "Continuing Education & Renewals" at bounding box center [125, 324] width 144 height 29
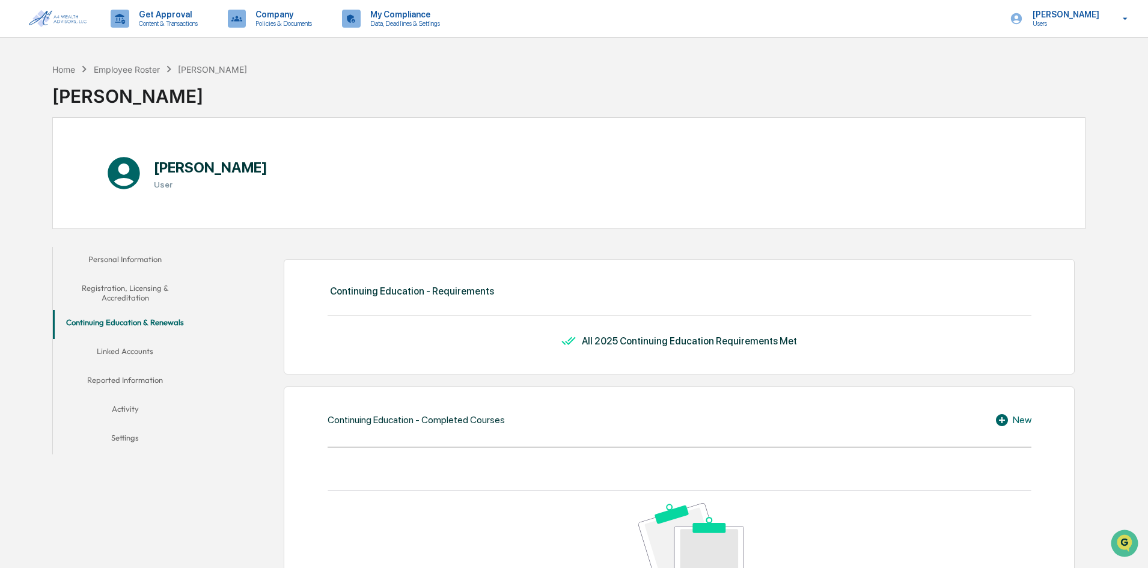
click at [129, 294] on button "Registration, Licensing & Accreditation" at bounding box center [125, 293] width 144 height 34
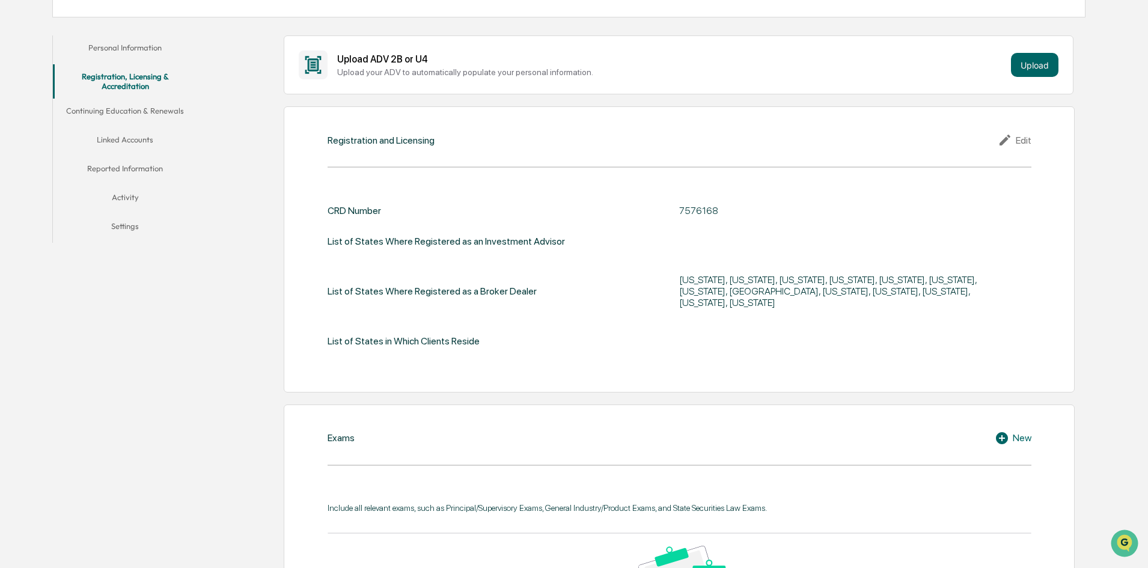
scroll to position [240, 0]
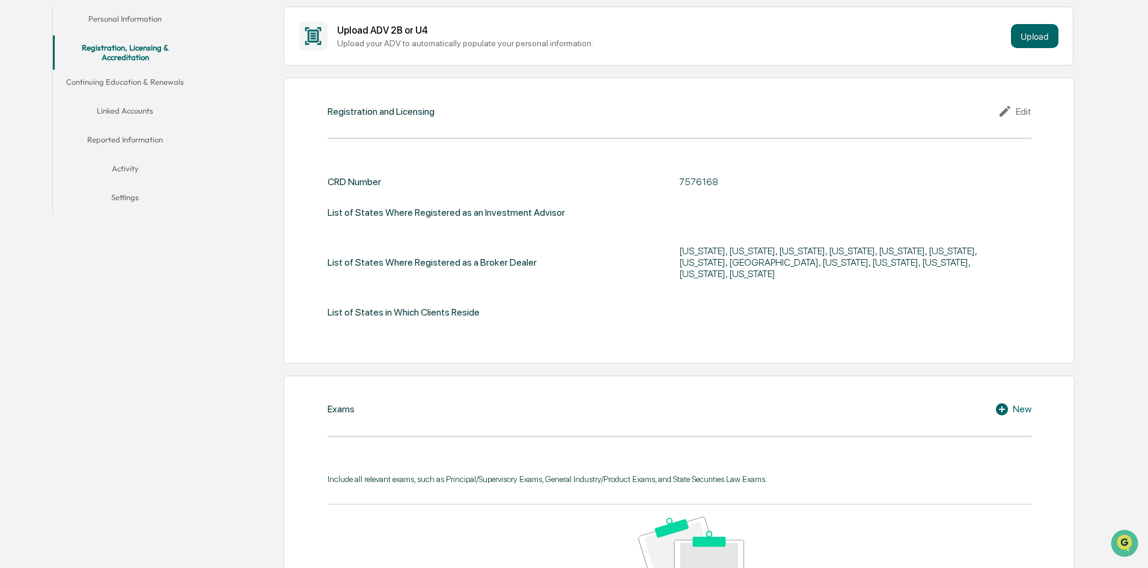
click at [146, 87] on button "Continuing Education & Renewals" at bounding box center [125, 84] width 144 height 29
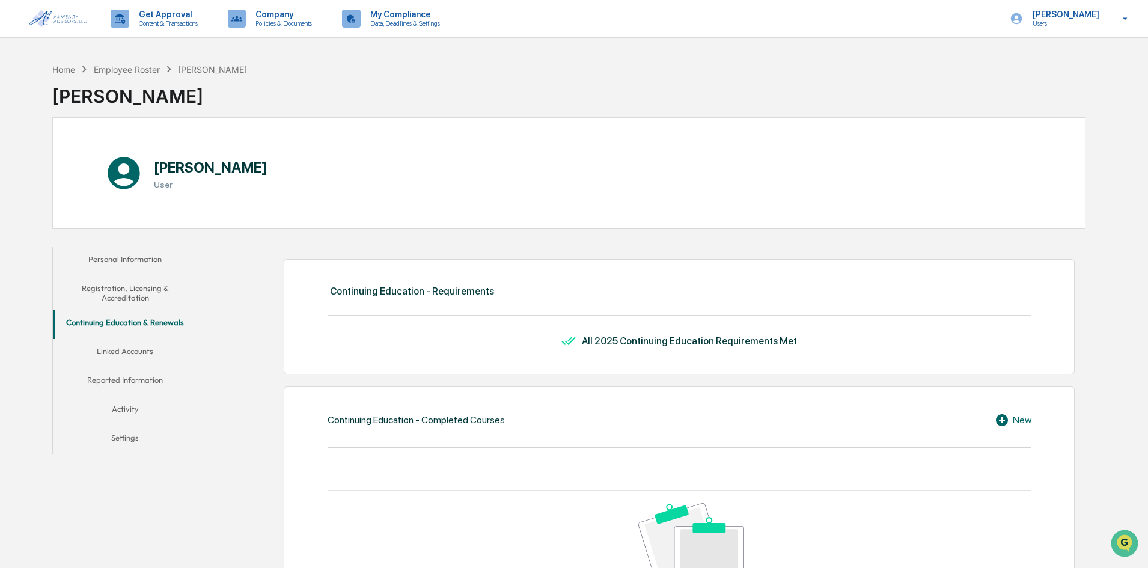
click at [127, 348] on button "Linked Accounts" at bounding box center [125, 353] width 144 height 29
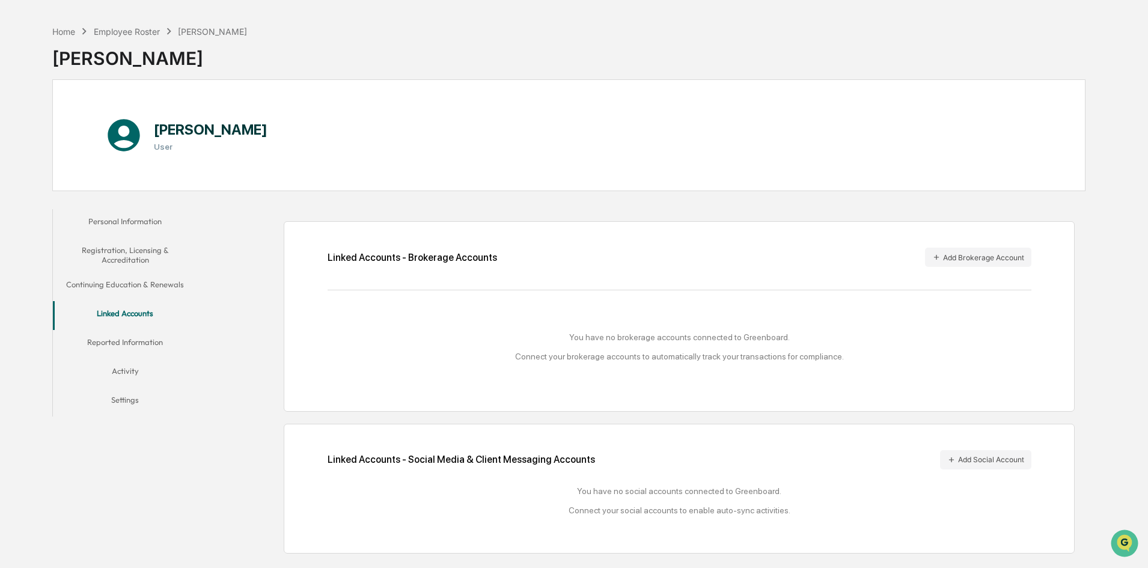
scroll to position [57, 0]
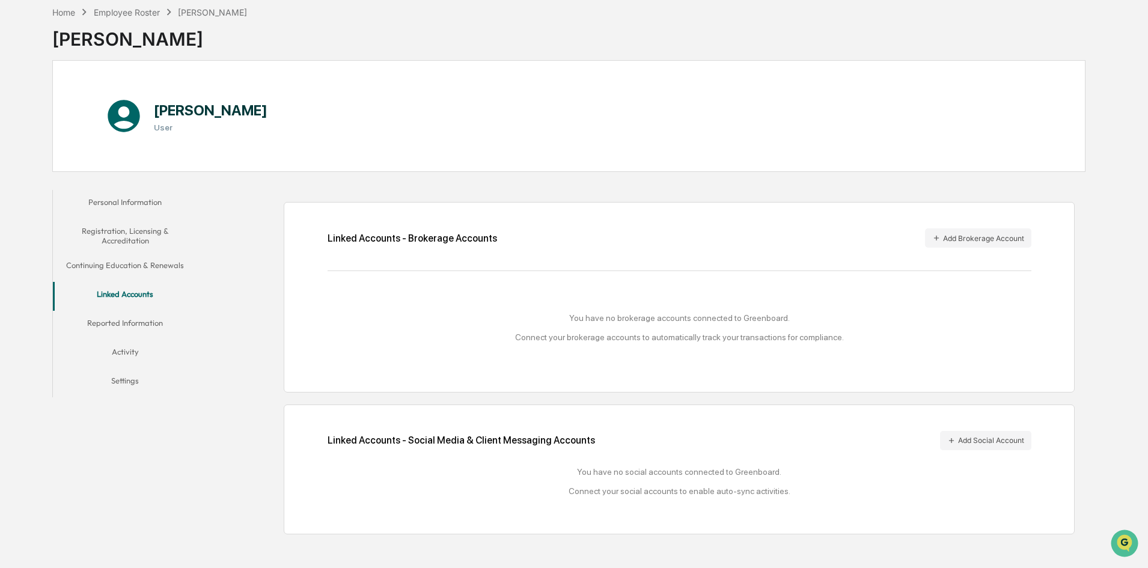
click at [120, 327] on button "Reported Information" at bounding box center [125, 325] width 144 height 29
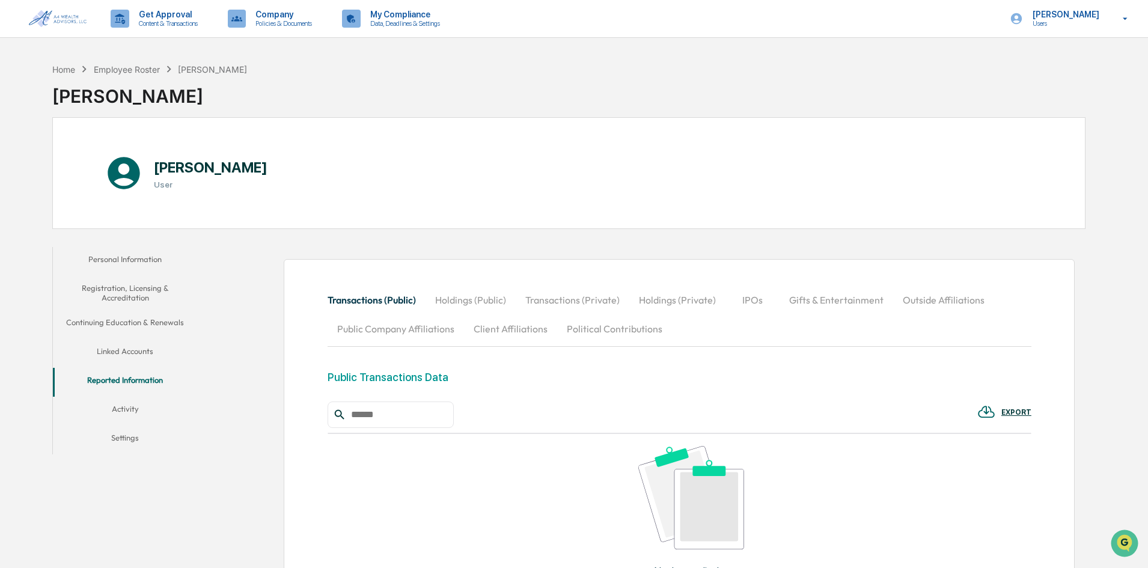
click at [119, 411] on button "Activity" at bounding box center [125, 411] width 144 height 29
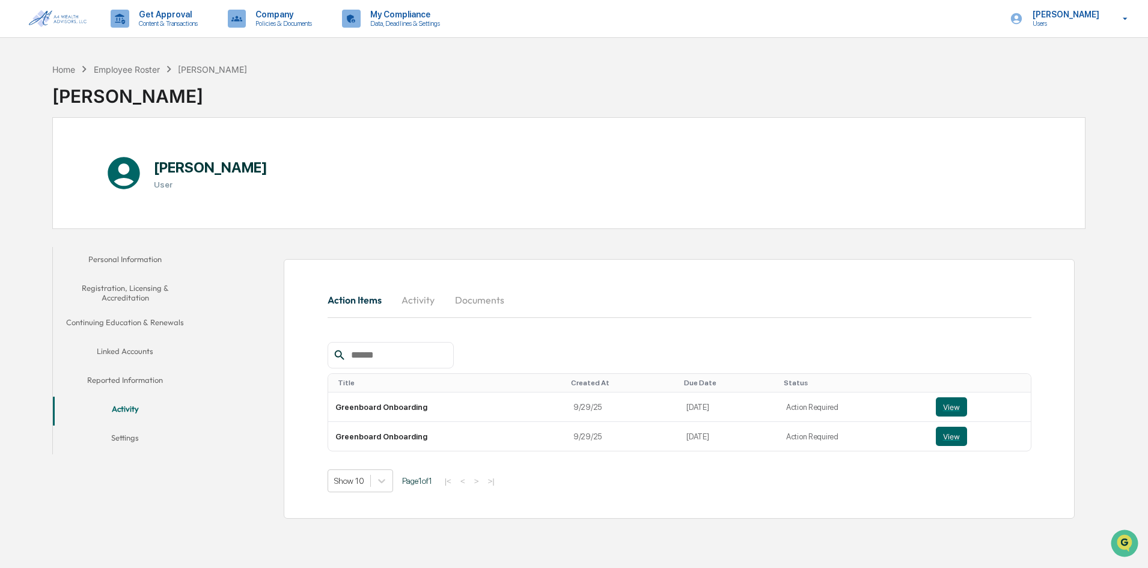
click at [131, 437] on button "Settings" at bounding box center [125, 440] width 144 height 29
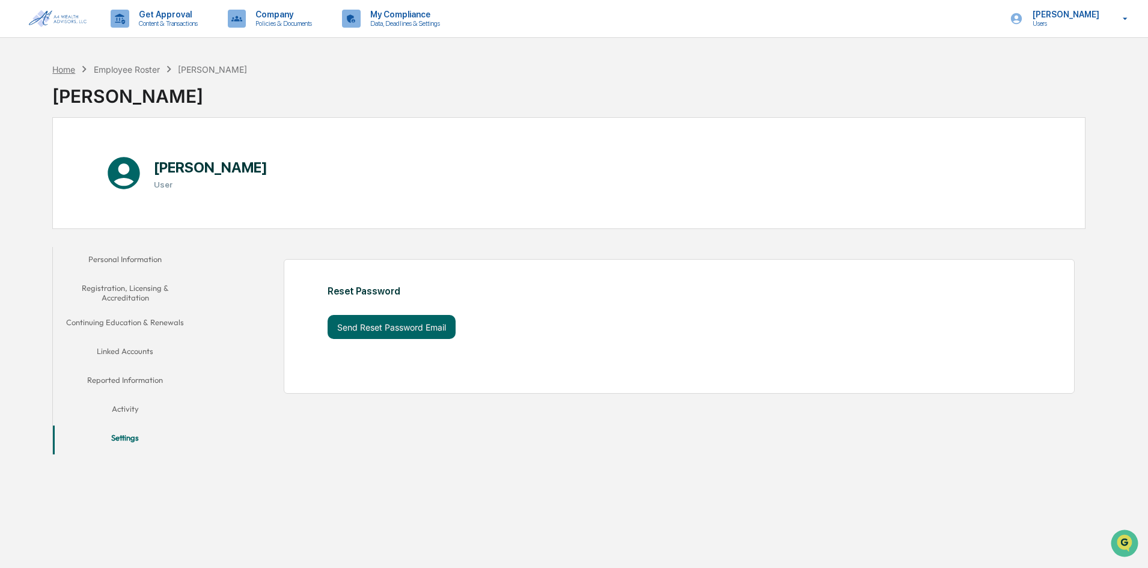
click at [63, 66] on div "Home" at bounding box center [63, 69] width 23 height 10
